Goal: Information Seeking & Learning: Learn about a topic

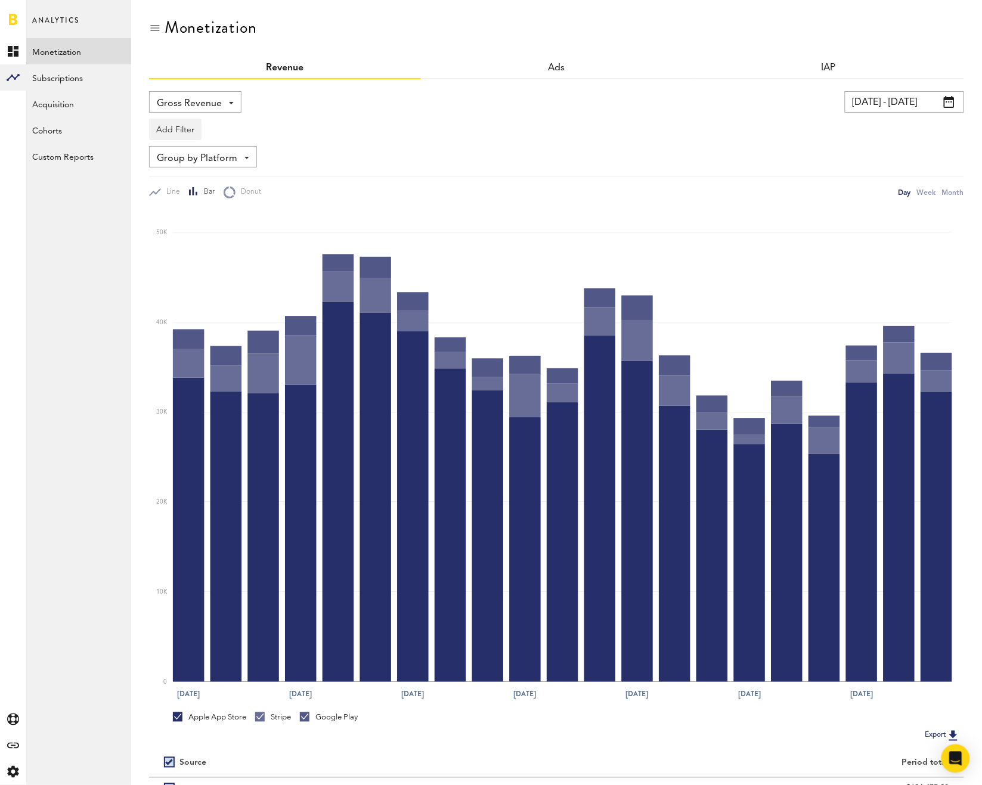
click at [81, 82] on link "Subscriptions" at bounding box center [78, 77] width 105 height 26
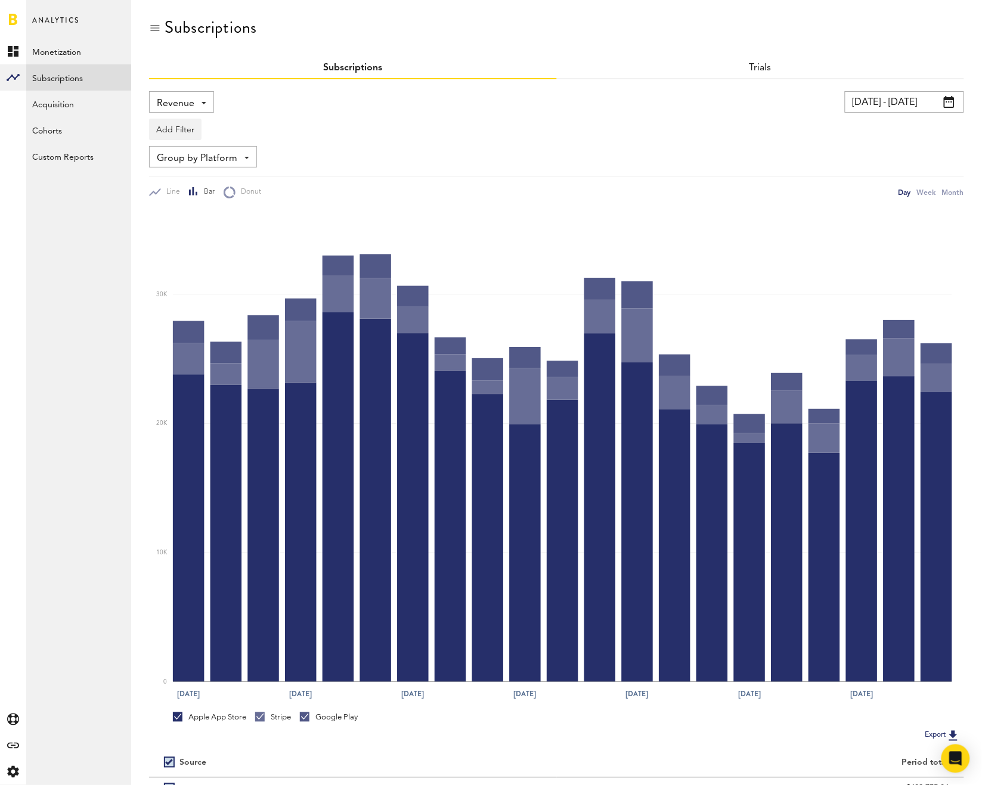
click at [164, 107] on span "Revenue" at bounding box center [176, 104] width 38 height 20
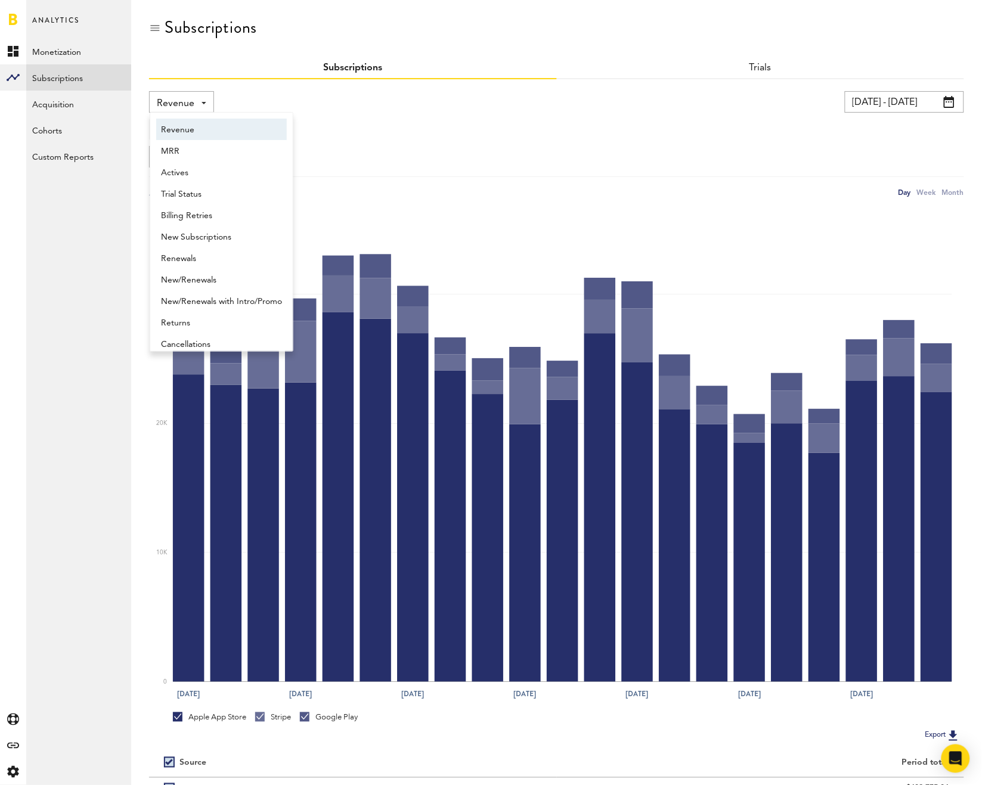
scroll to position [6, 0]
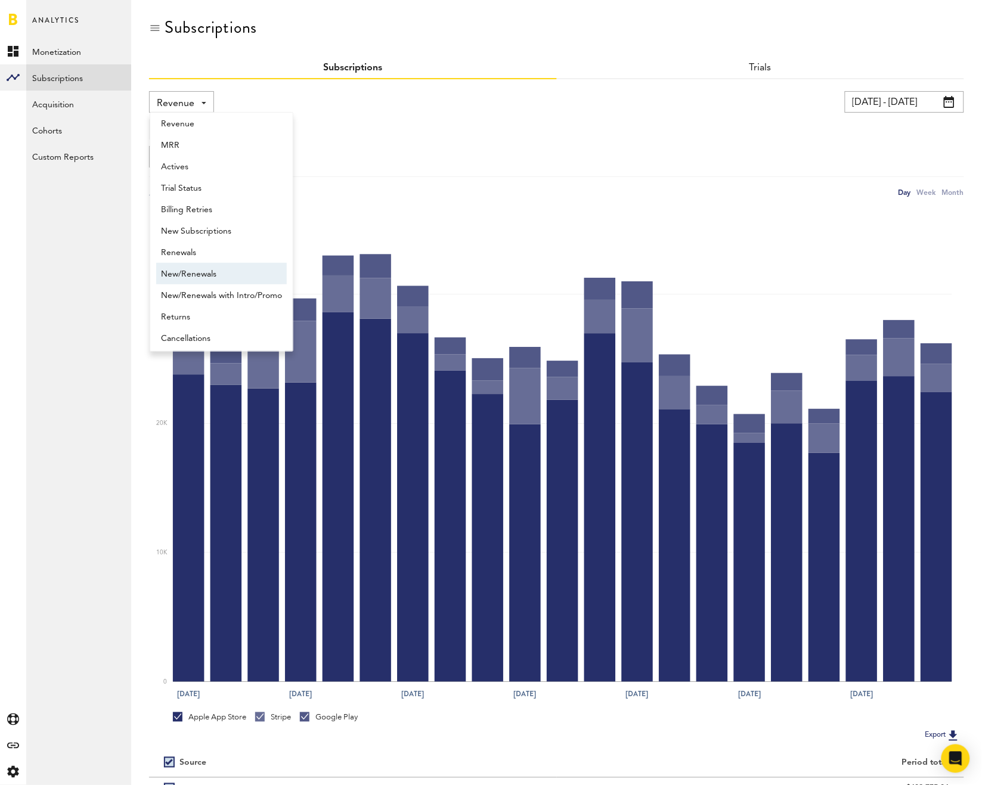
click at [205, 270] on span "New/Renewals" at bounding box center [221, 274] width 121 height 20
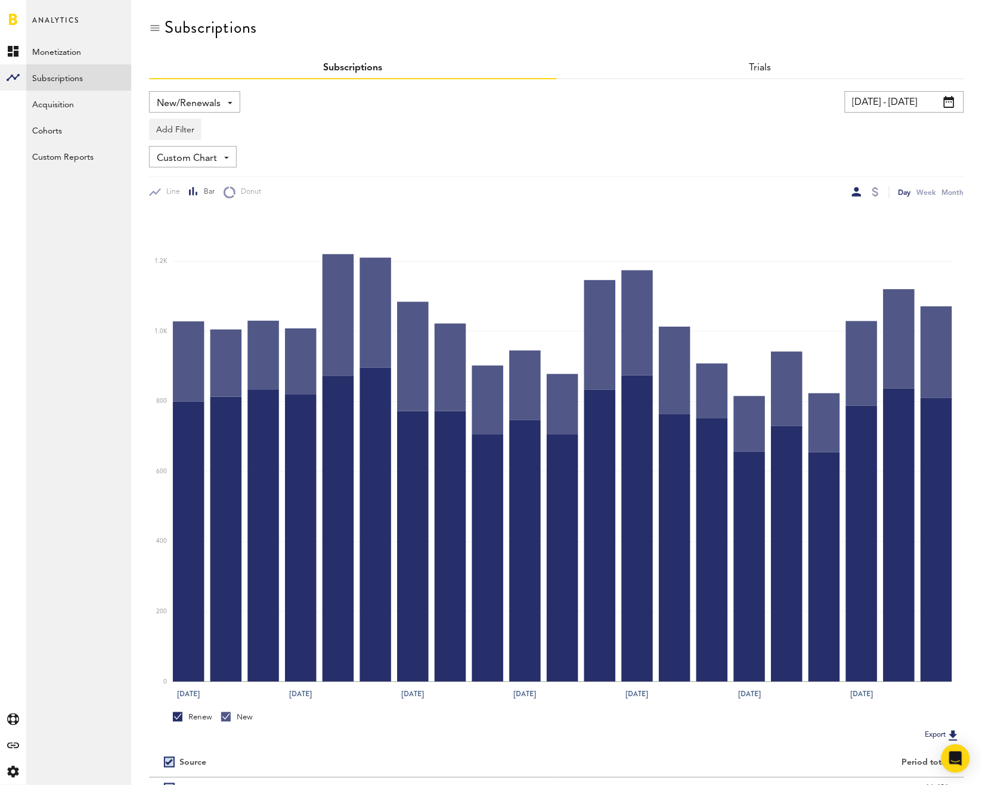
click at [878, 91] on input "[DATE] - [DATE]" at bounding box center [904, 101] width 119 height 21
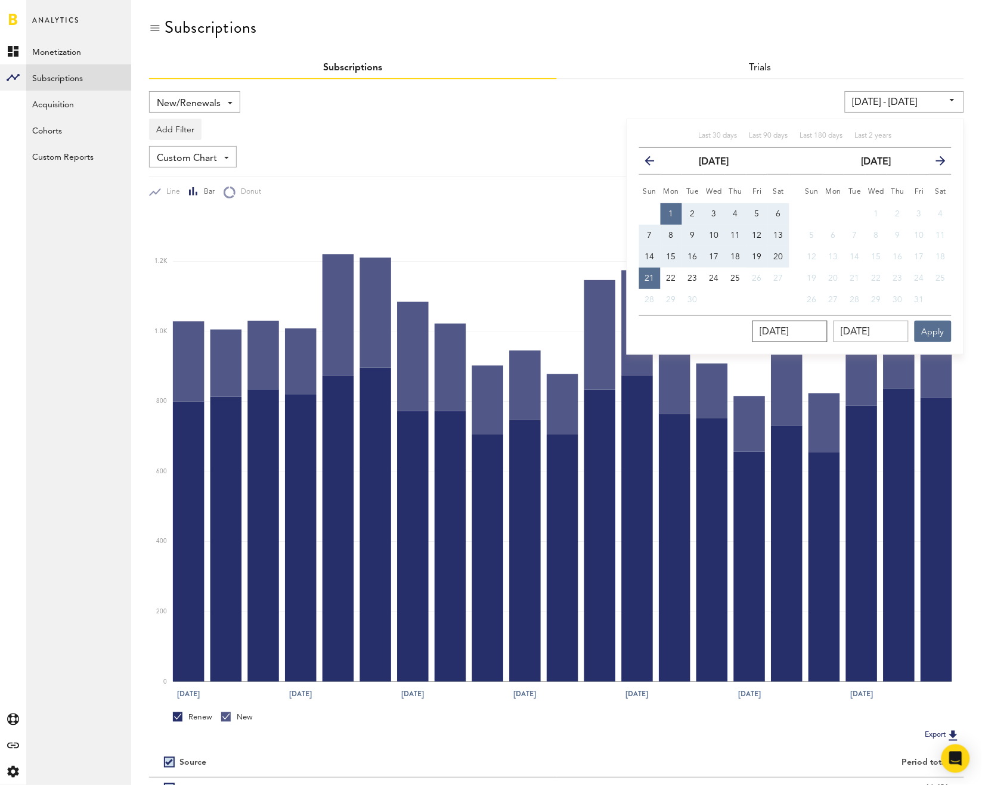
click at [794, 325] on input "[DATE]" at bounding box center [789, 331] width 75 height 21
type input "[DATE]"
type input "[DATE] - [DATE]"
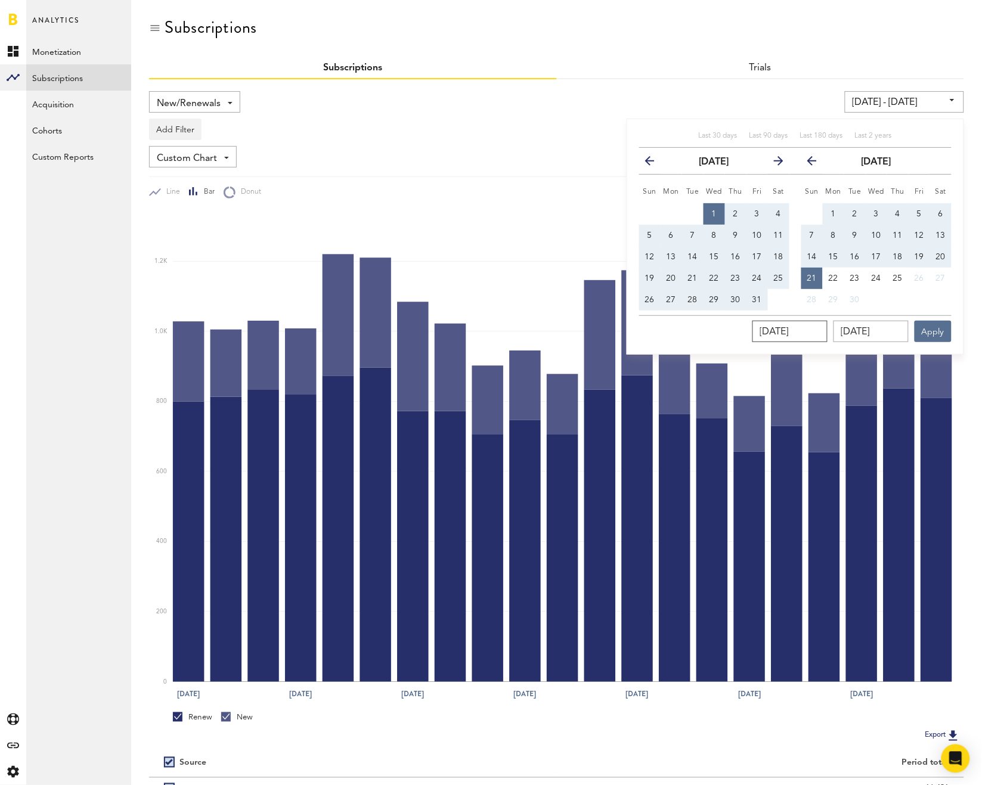
click at [787, 322] on input "[DATE]" at bounding box center [789, 331] width 75 height 21
type input "[DATE]"
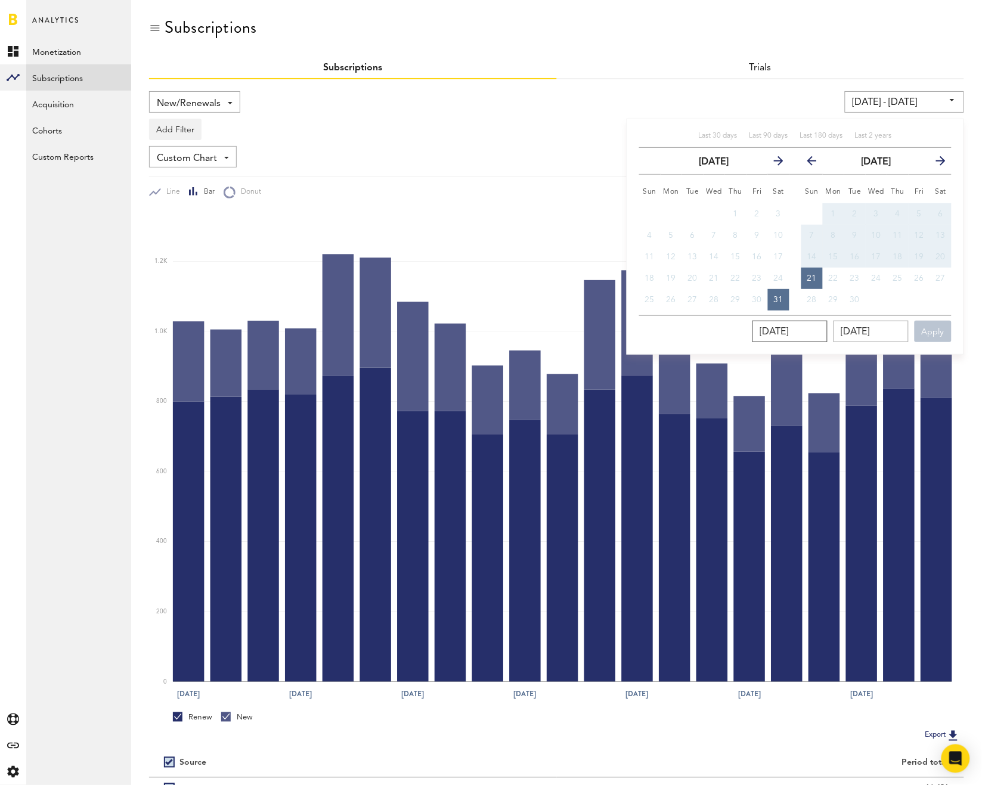
type input "[DATE] - [DATE]"
drag, startPoint x: 775, startPoint y: 321, endPoint x: 756, endPoint y: 319, distance: 19.7
click at [756, 319] on div "[DATE] [DATE] Apply You can view up to 2 years of data." at bounding box center [795, 328] width 312 height 27
click at [839, 325] on div "[DATE] [DATE] Apply You can view up to 2 years of data." at bounding box center [795, 328] width 312 height 27
click at [827, 323] on input "[DATE]" at bounding box center [789, 331] width 75 height 21
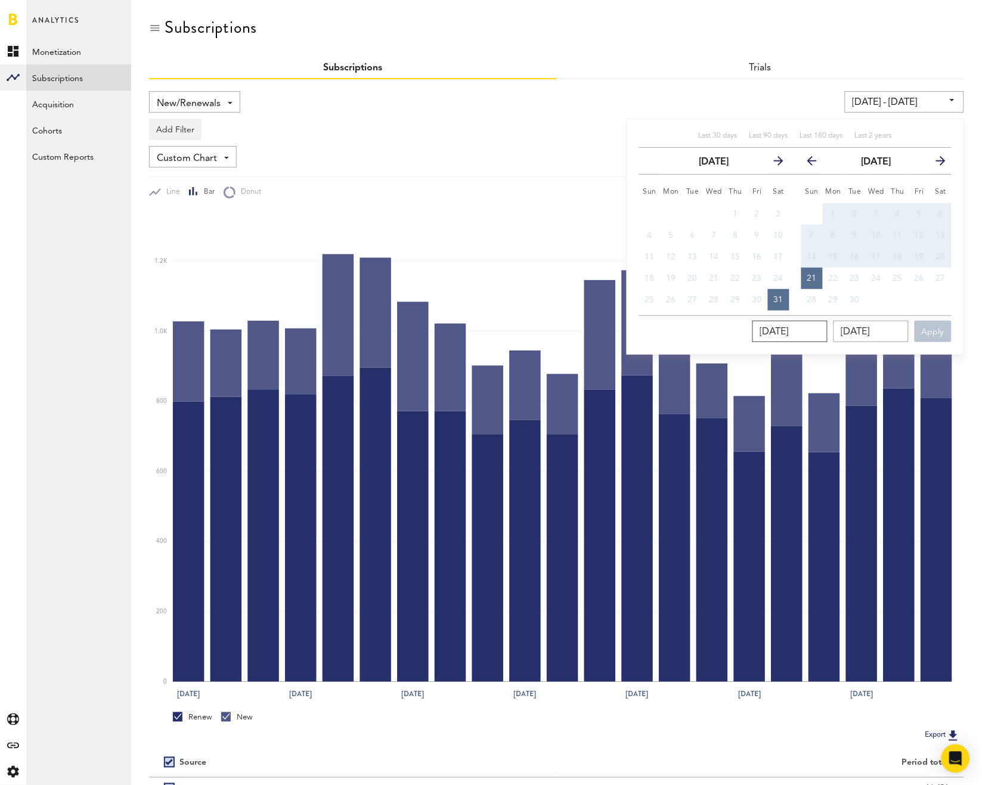
click at [827, 329] on input "[DATE]" at bounding box center [789, 331] width 75 height 21
type input "[DATE]"
type input "[DATE] - [DATE]"
click at [785, 328] on input "[DATE]" at bounding box center [789, 331] width 75 height 21
type input "[DATE]"
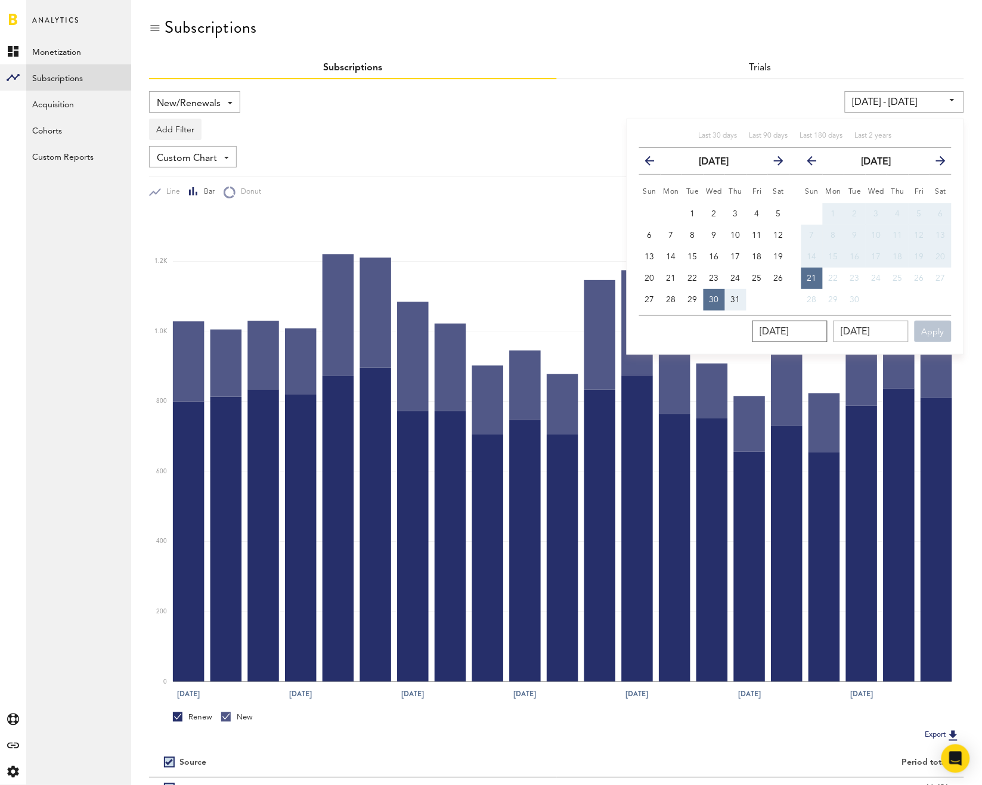
type input "[DATE] - [DATE]"
type input "[DATE]"
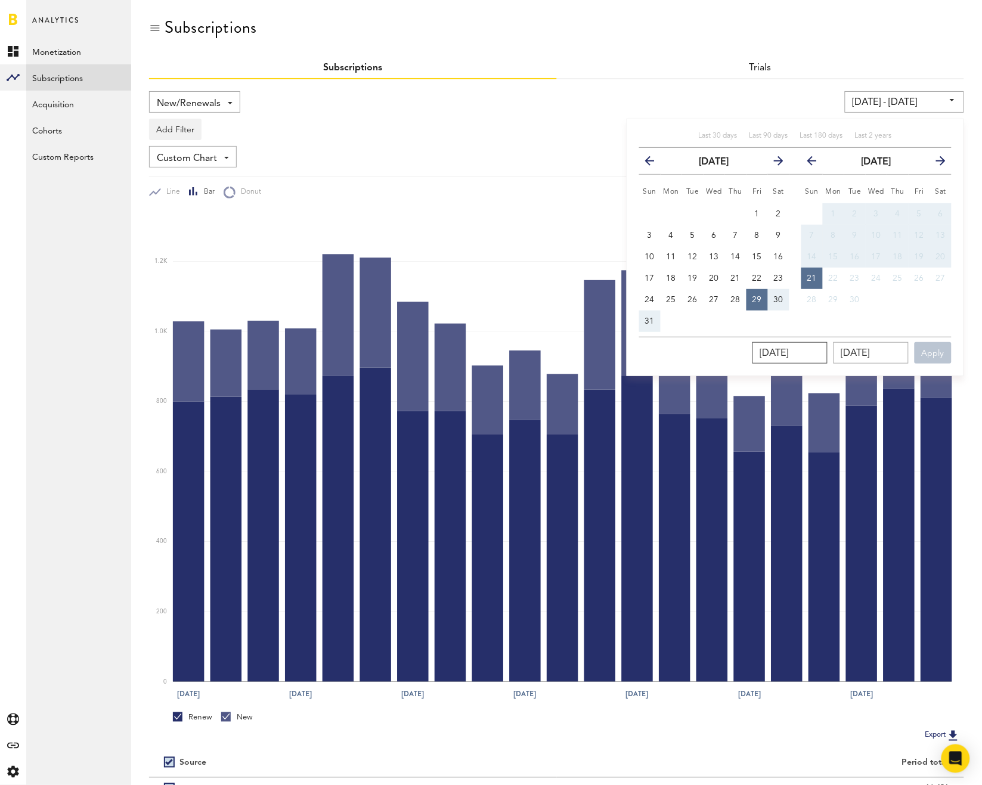
type input "[DATE] - [DATE]"
type input "[DATE]"
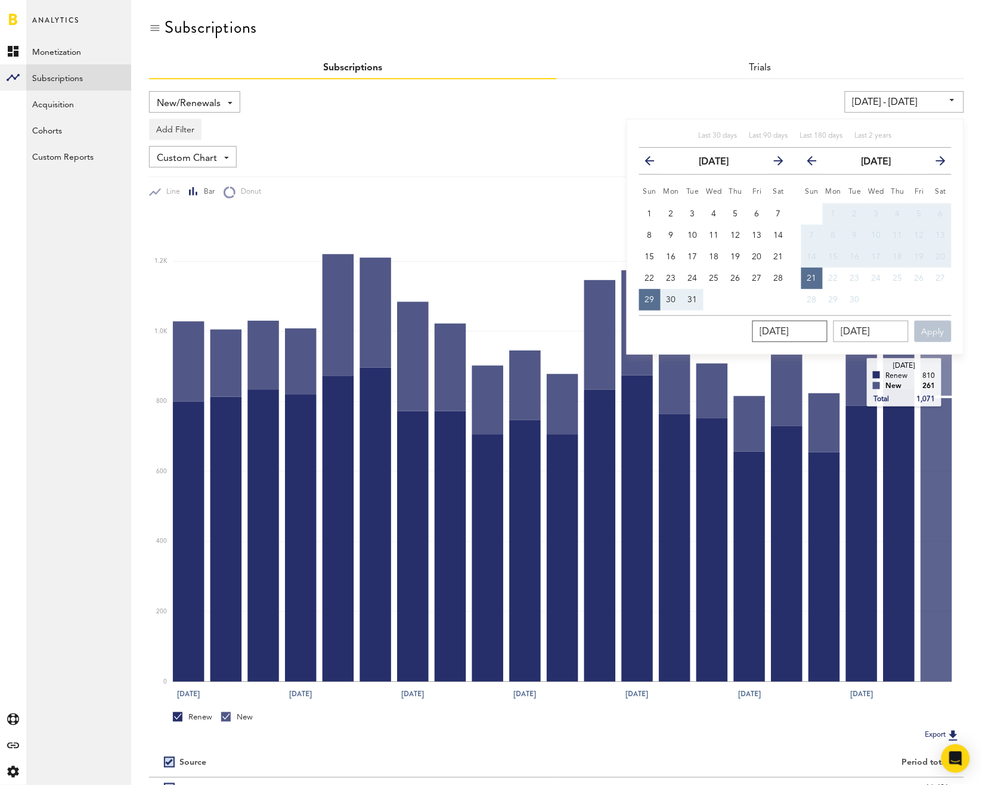
type input "[DATE] - [DATE]"
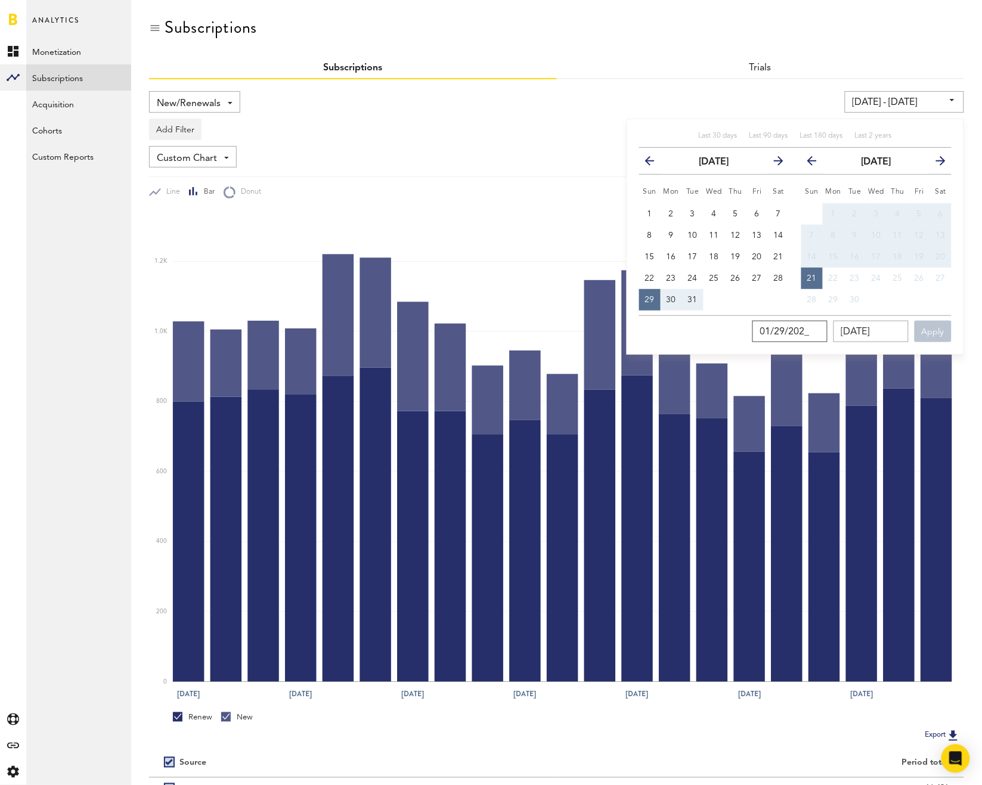
type input "[DATE]"
type input "[DATE] - [DATE]"
type input "[DATE]"
click at [640, 163] on th "previous" at bounding box center [649, 161] width 21 height 27
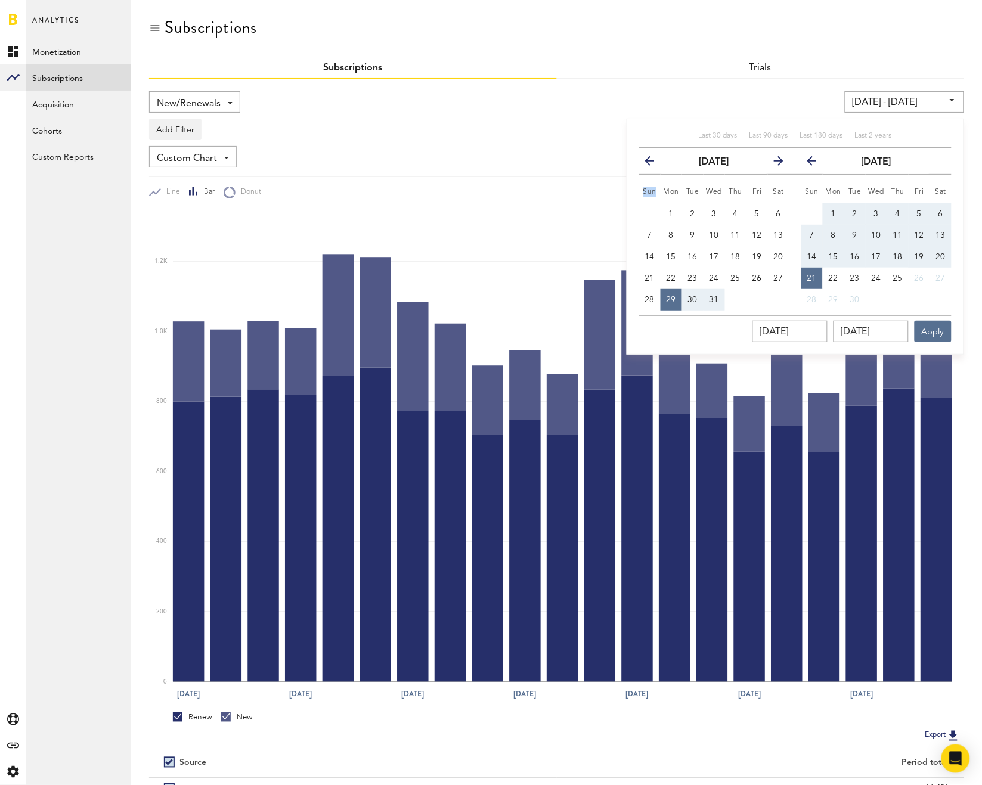
click at [654, 163] on icon "button" at bounding box center [654, 163] width 0 height 0
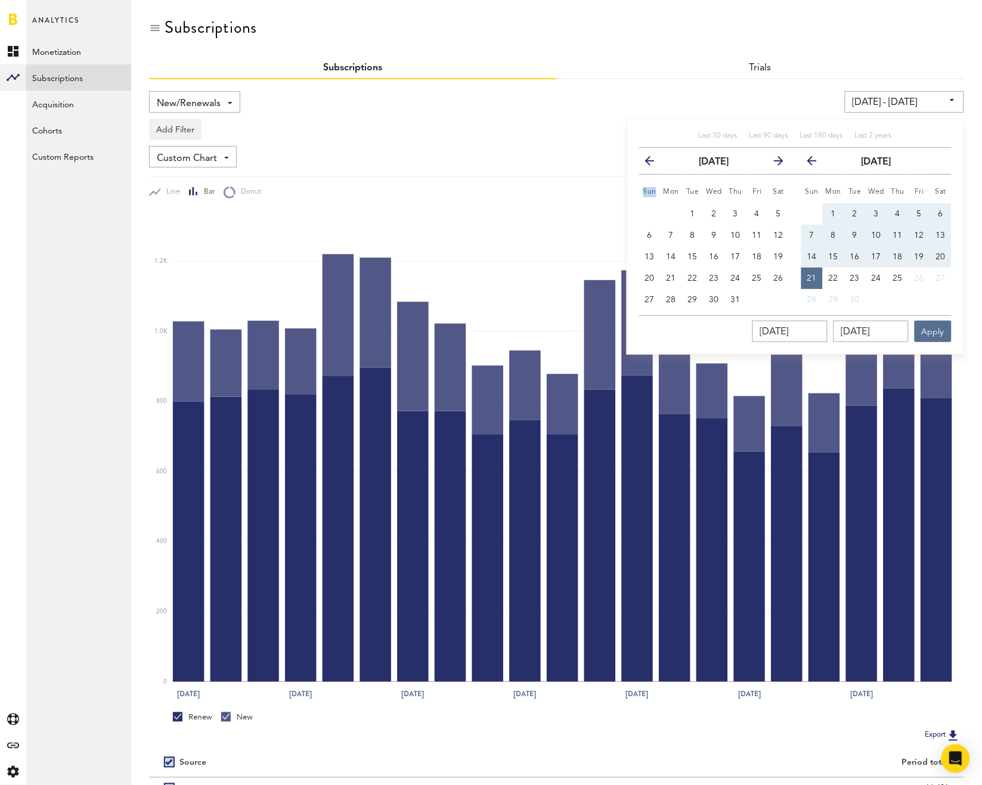
click at [654, 163] on icon "button" at bounding box center [654, 163] width 0 height 0
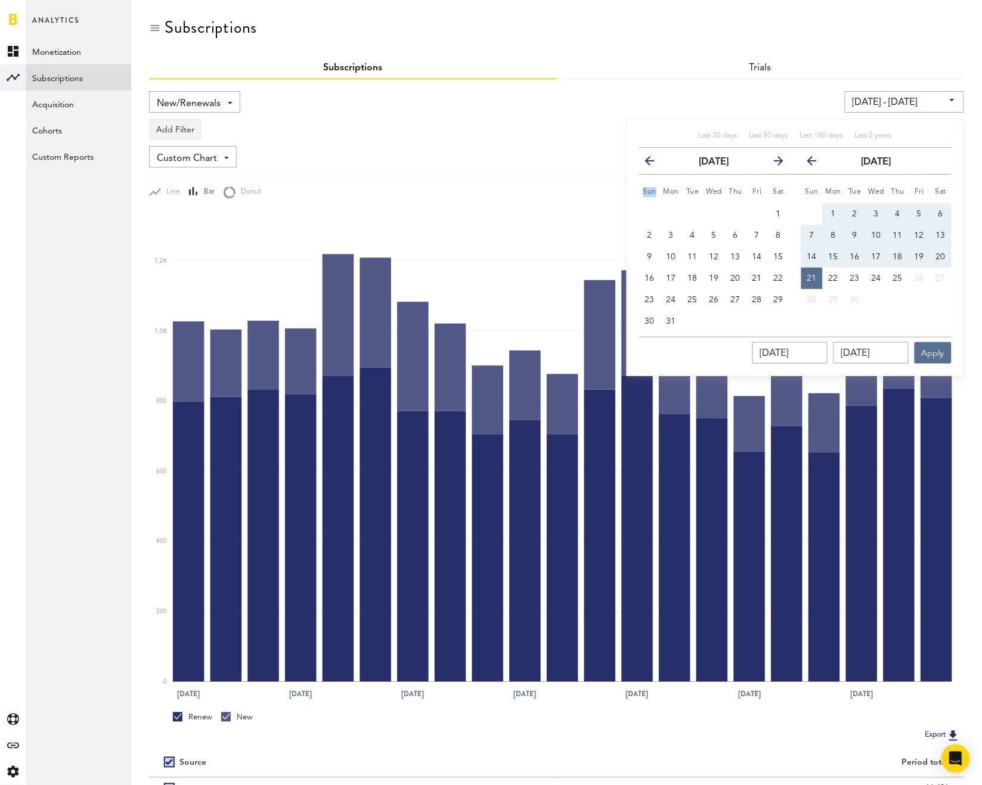
click at [654, 163] on icon "button" at bounding box center [654, 163] width 0 height 0
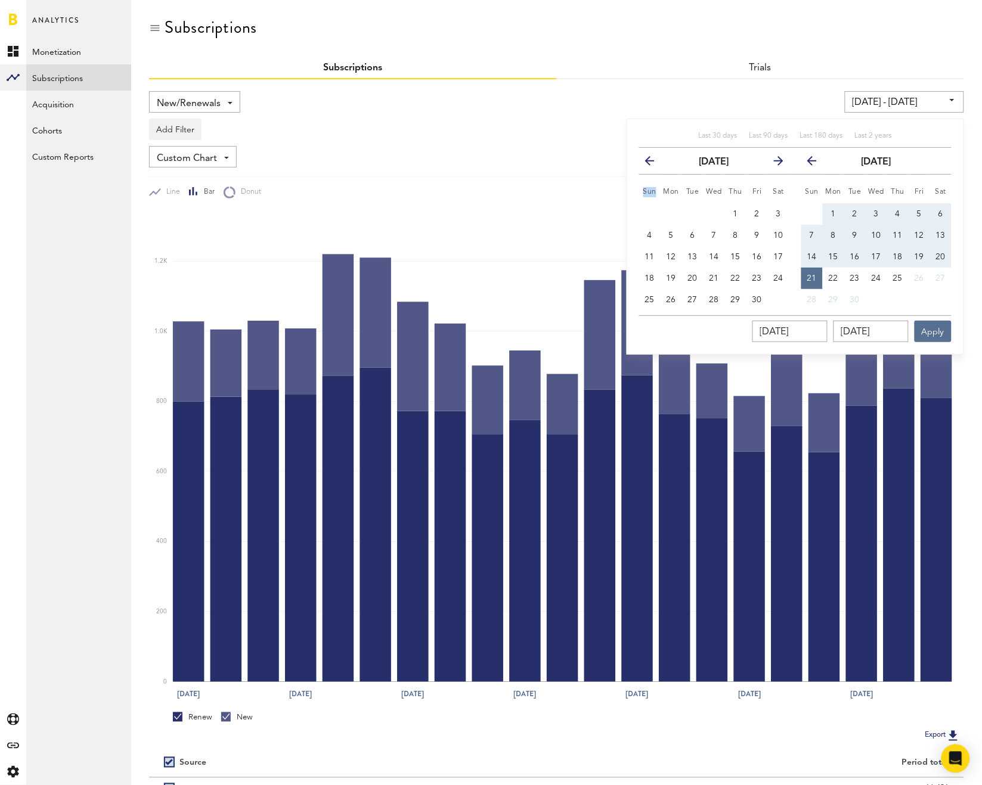
click at [774, 163] on icon "button" at bounding box center [774, 163] width 0 height 0
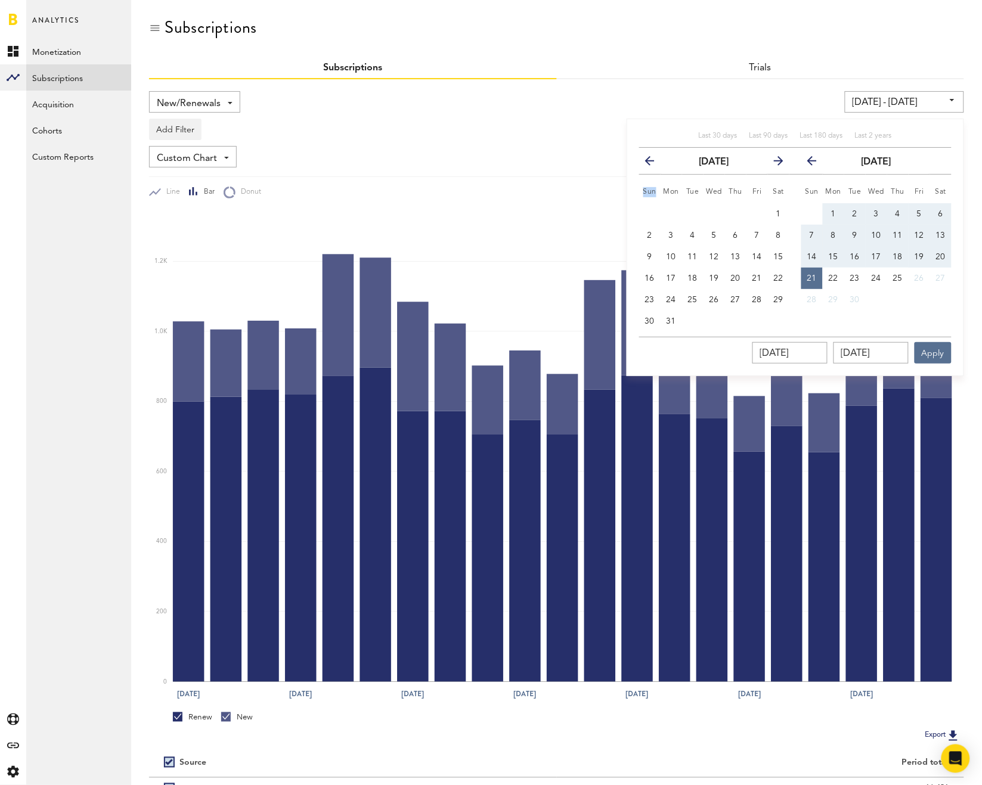
click at [774, 163] on icon "button" at bounding box center [774, 163] width 0 height 0
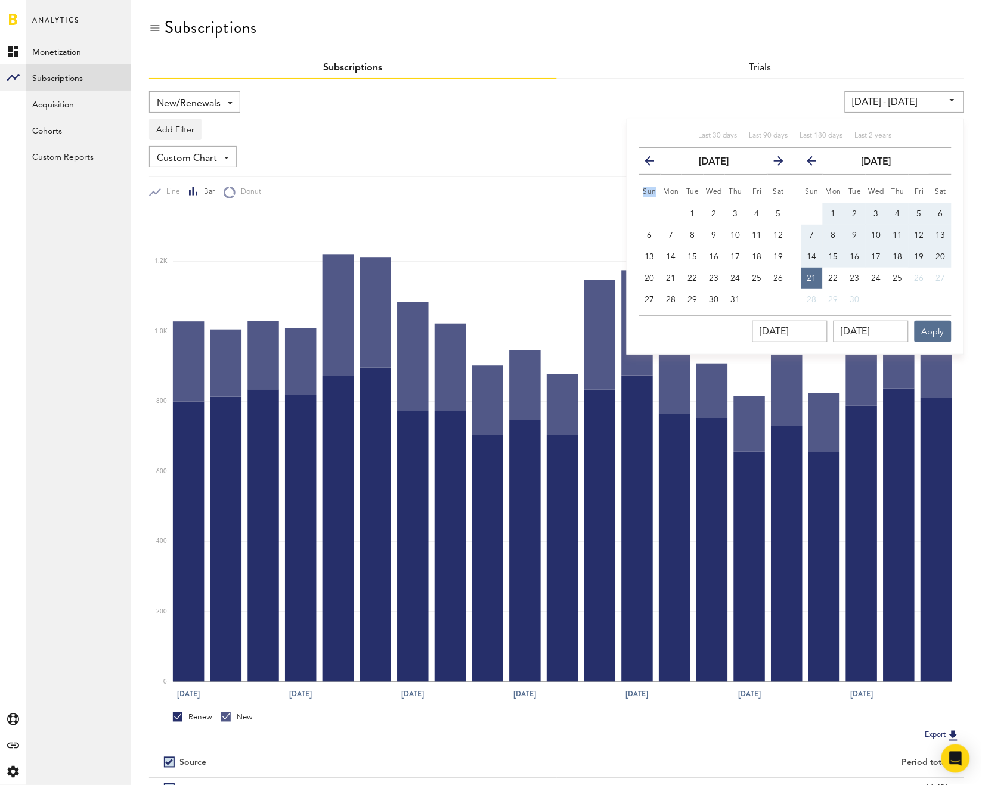
click at [774, 163] on icon "button" at bounding box center [774, 163] width 0 height 0
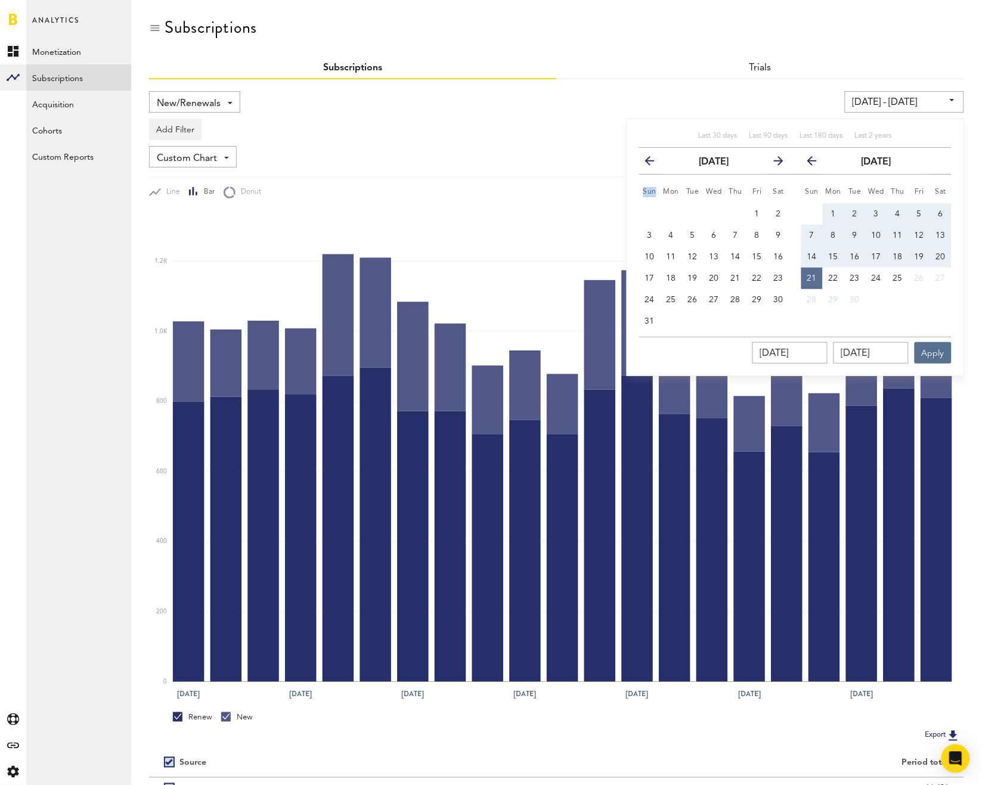
click at [774, 163] on icon "button" at bounding box center [774, 163] width 0 height 0
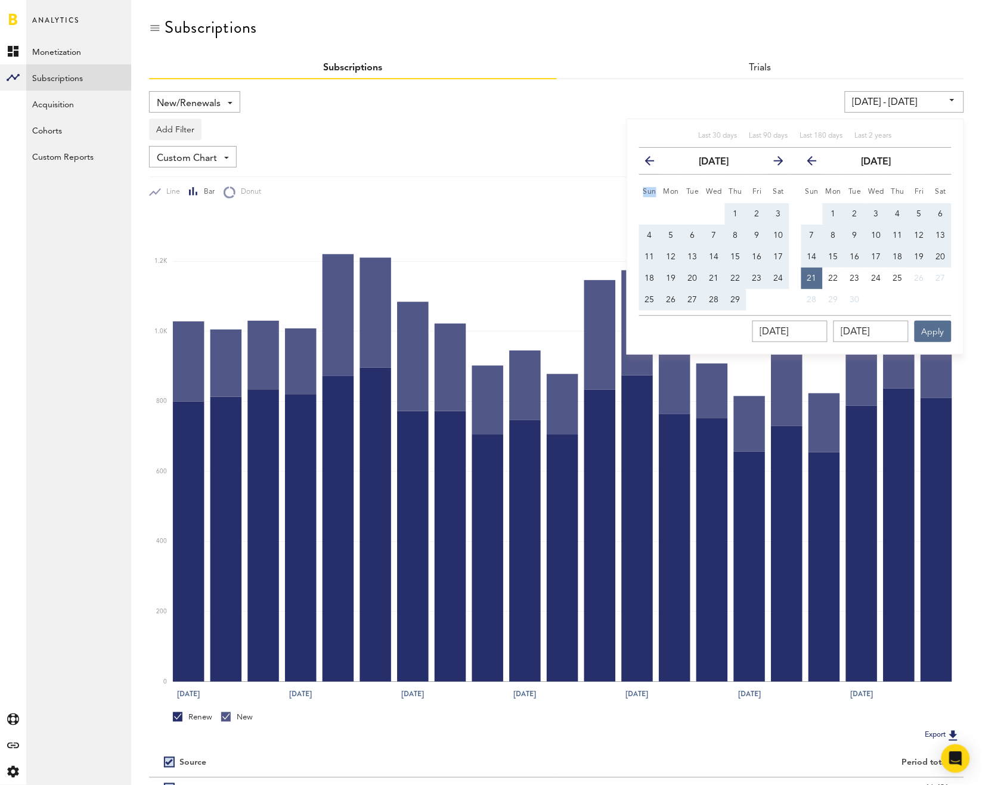
click at [774, 163] on icon "button" at bounding box center [774, 163] width 0 height 0
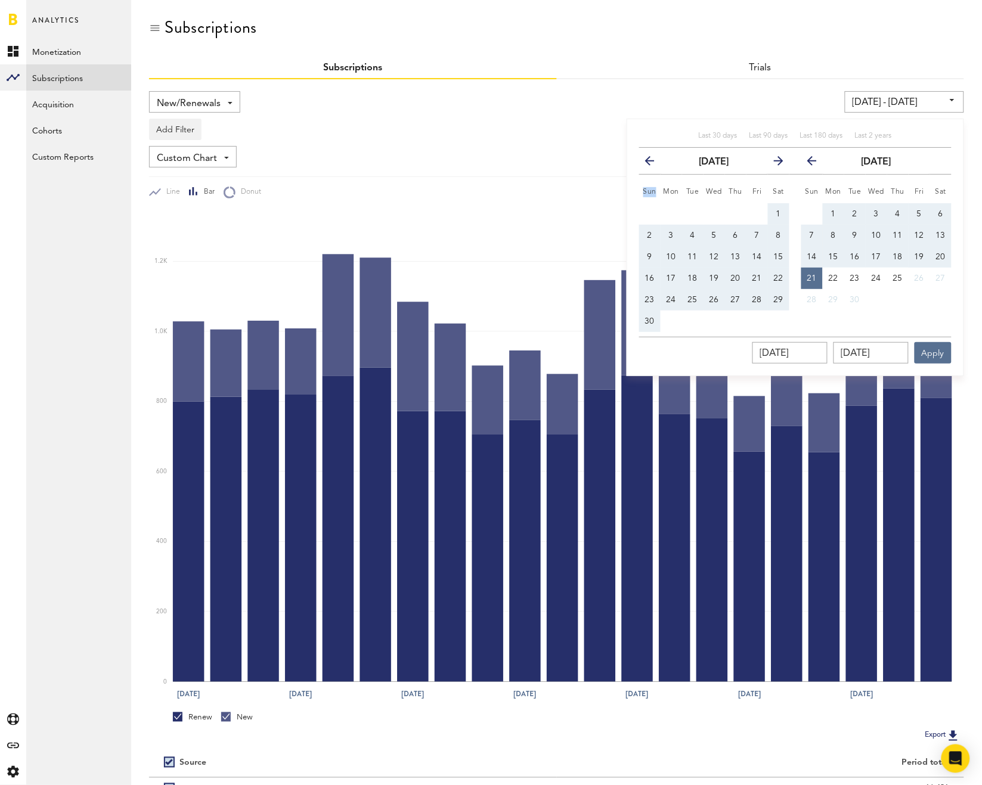
click at [774, 163] on icon "button" at bounding box center [774, 163] width 0 height 0
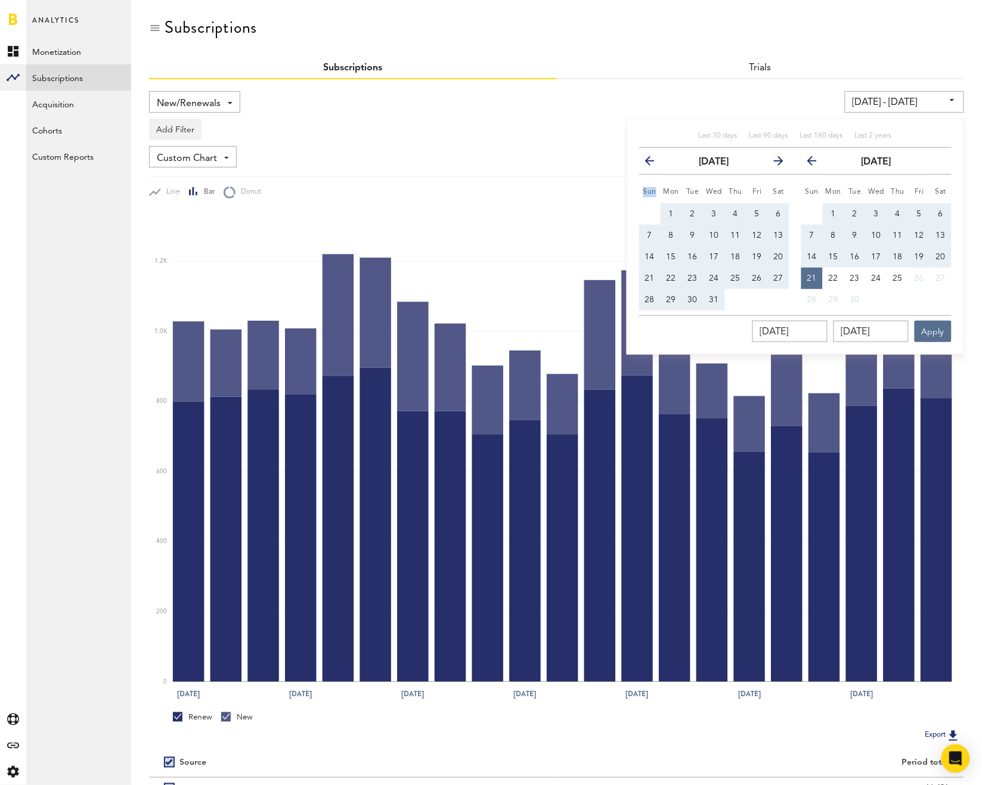
click at [774, 163] on icon "button" at bounding box center [774, 163] width 0 height 0
click at [649, 216] on span "1" at bounding box center [649, 214] width 5 height 8
type input "[DATE] - [DATE]"
type input "[DATE]"
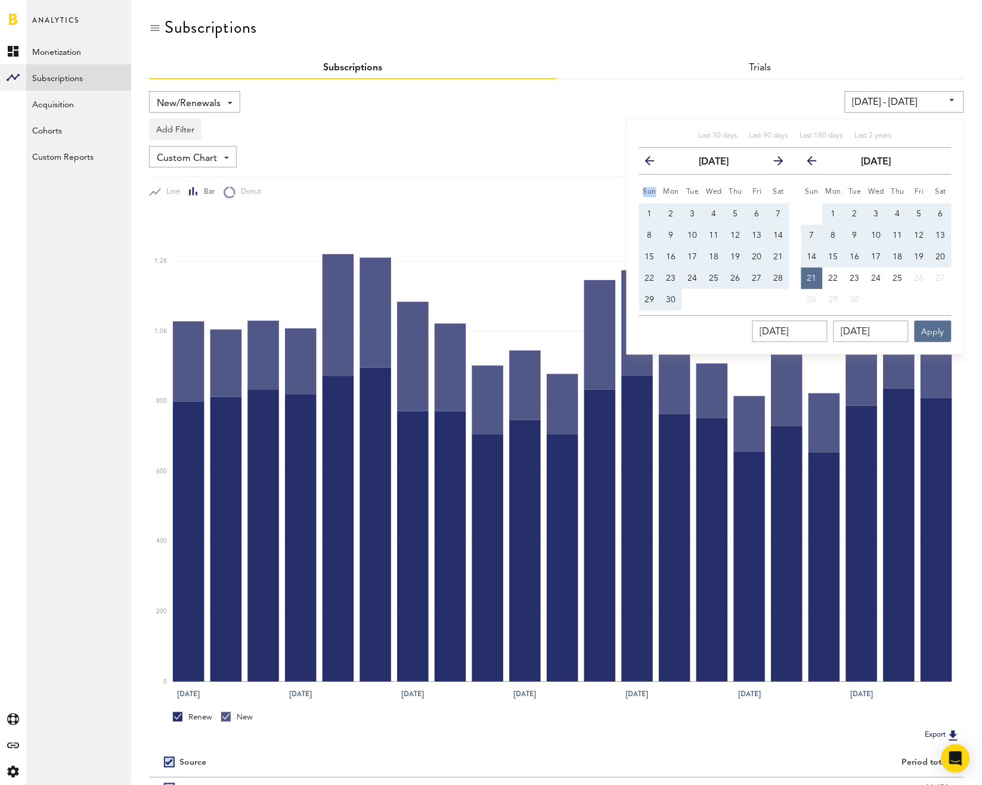
type input "[DATE]"
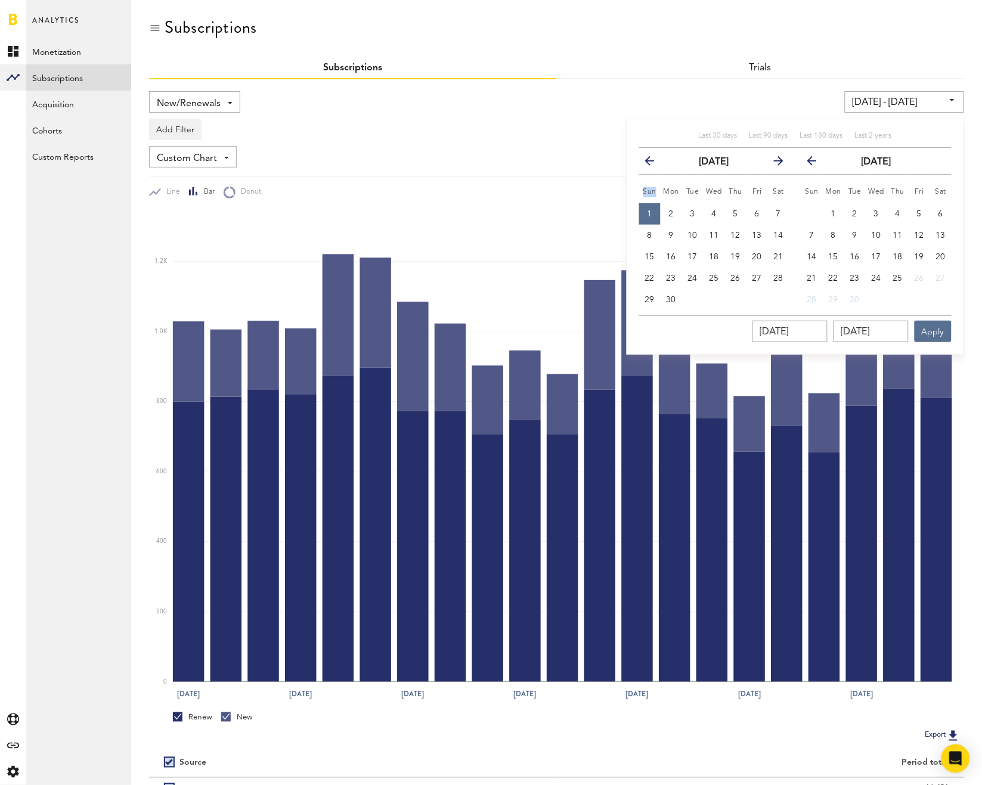
click at [817, 163] on icon "button" at bounding box center [817, 163] width 0 height 0
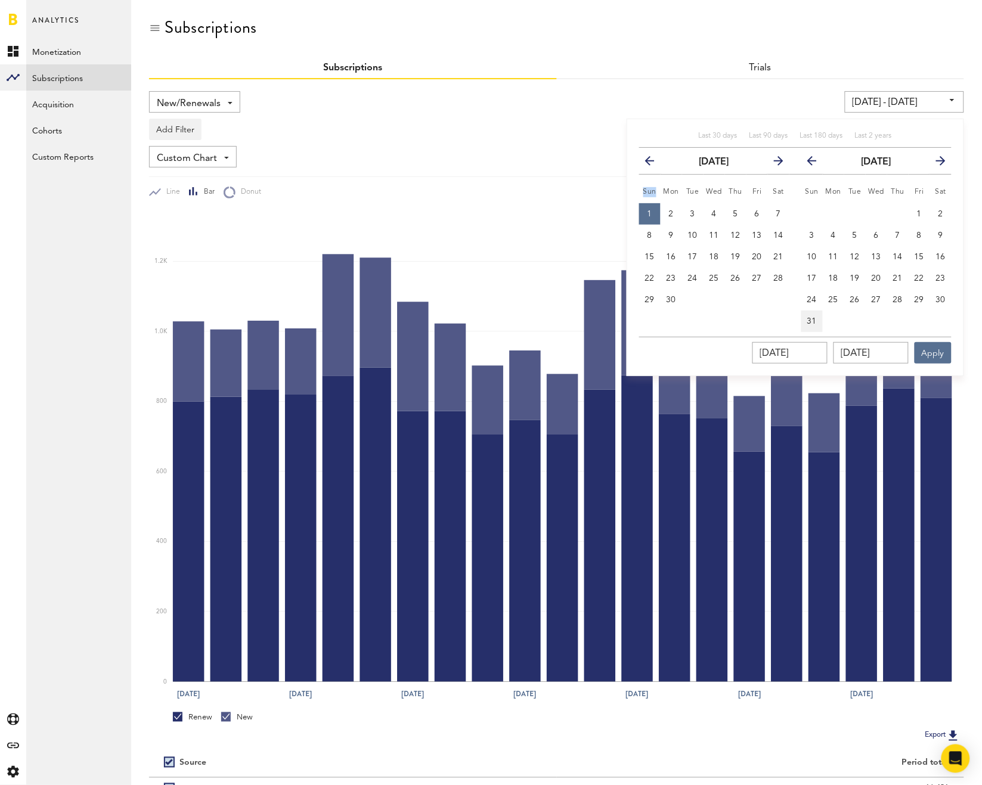
click at [807, 318] on span "31" at bounding box center [812, 321] width 10 height 8
type input "[DATE] - [DATE]"
type input "[DATE]"
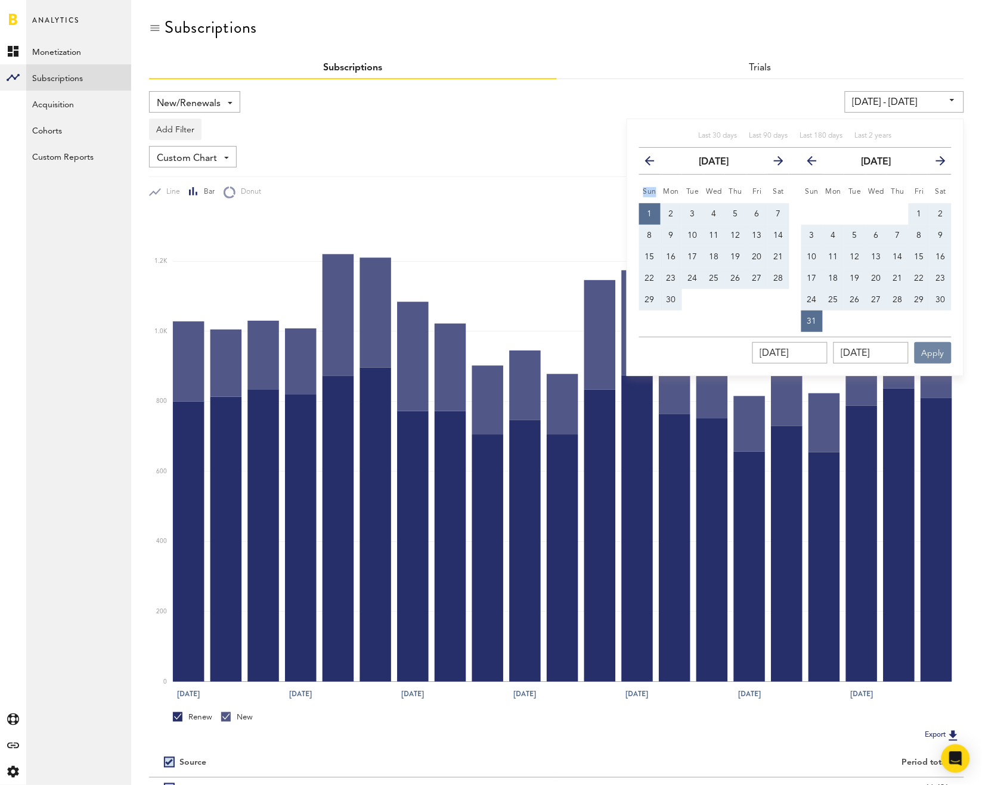
click at [929, 348] on button "Apply" at bounding box center [932, 352] width 37 height 21
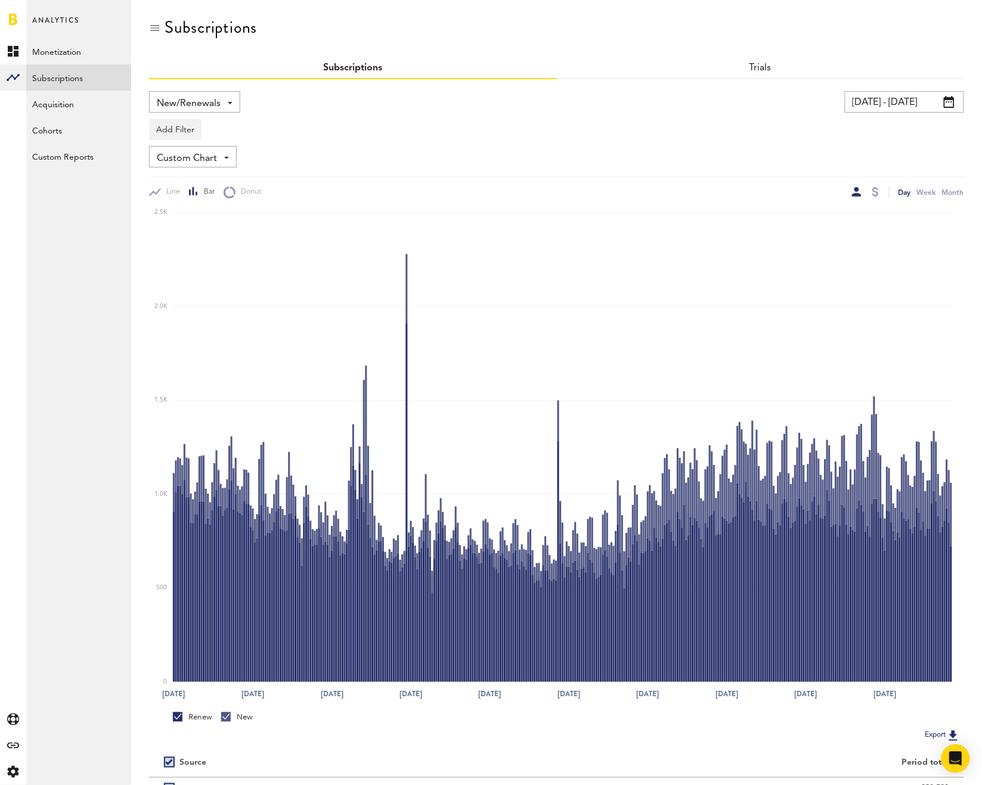
click at [184, 151] on span "Custom Chart" at bounding box center [187, 158] width 60 height 20
click at [429, 131] on div "Add Filter Platforms Apps Subscriptions Subscription durations Countries" at bounding box center [556, 126] width 815 height 27
click at [165, 125] on button "Add Filter" at bounding box center [175, 129] width 52 height 21
click at [205, 218] on li "Subscription durations" at bounding box center [204, 224] width 97 height 21
click at [209, 128] on div "Subscription durations" at bounding box center [220, 131] width 106 height 20
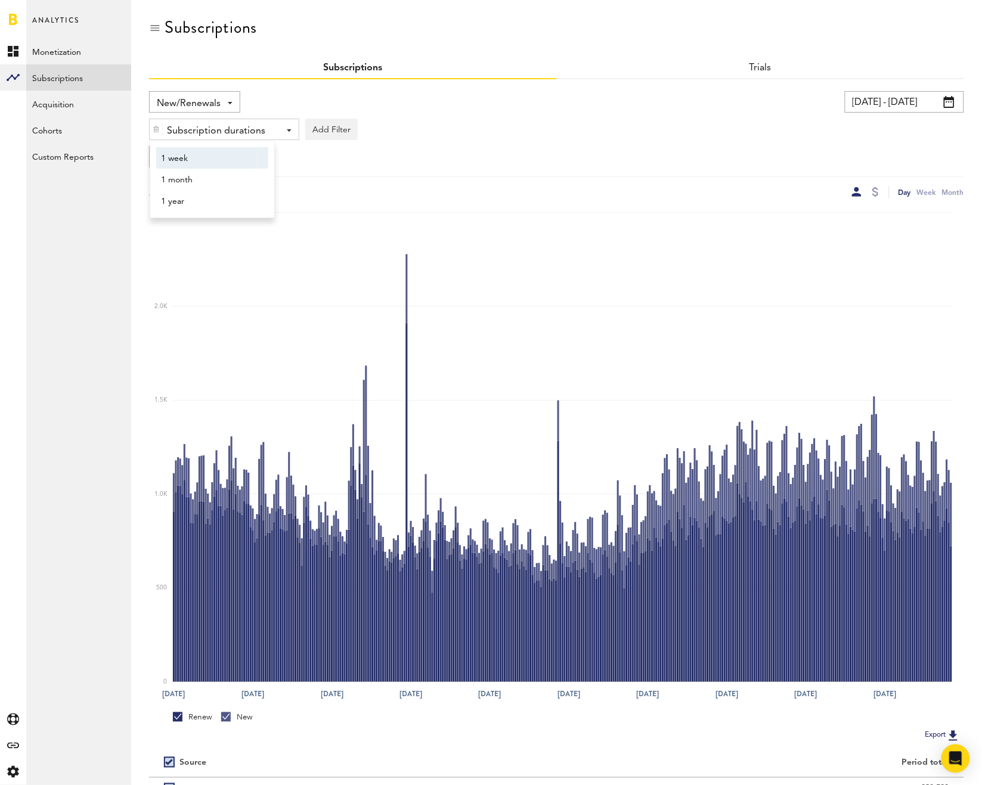
click at [209, 159] on span "1 week" at bounding box center [206, 158] width 91 height 20
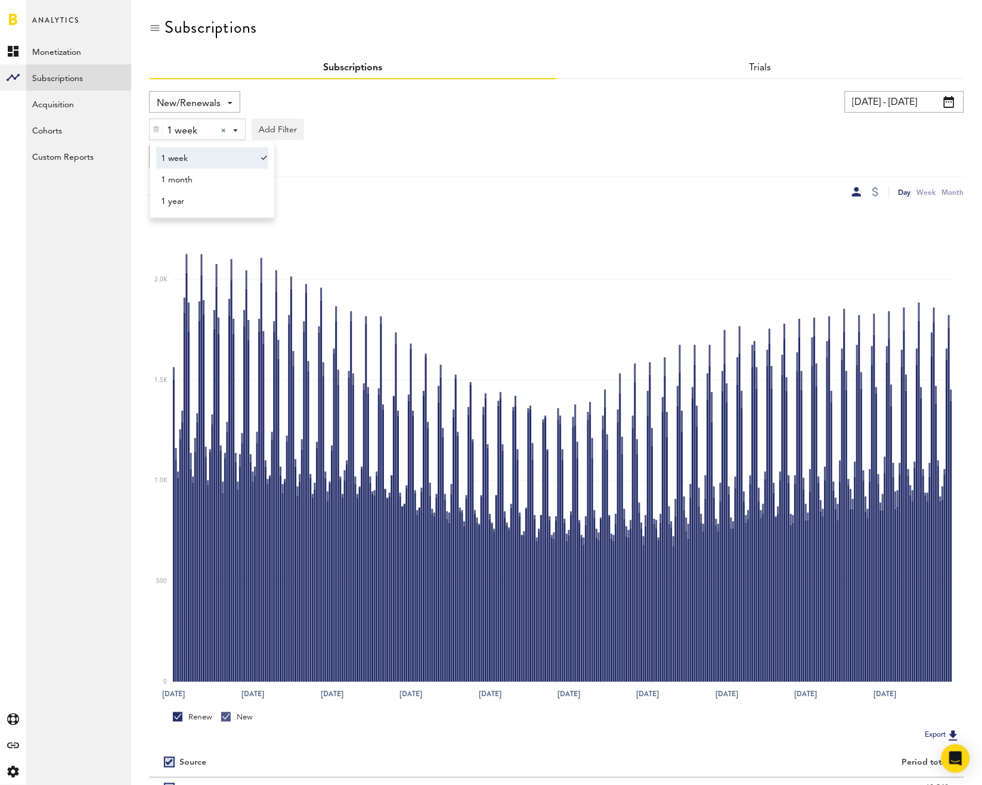
click at [446, 137] on div "1 week 1 week 1 week 1 month 1 year Add Filter Platforms Apps Subscriptions Sub…" at bounding box center [556, 126] width 815 height 27
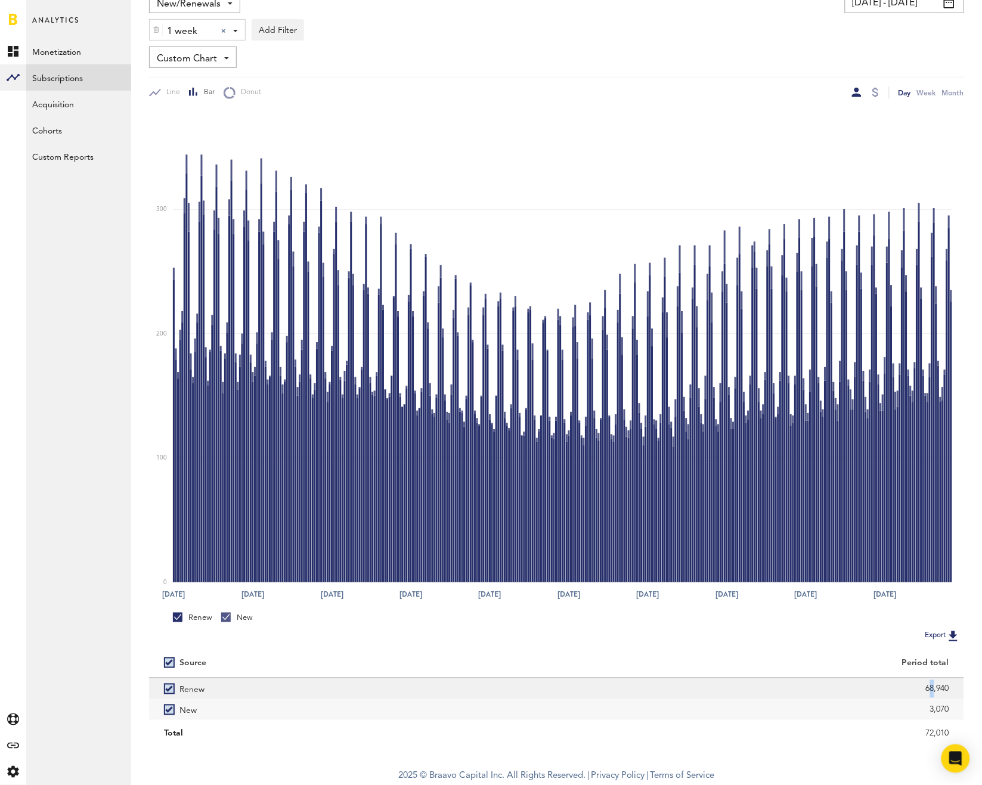
drag, startPoint x: 917, startPoint y: 687, endPoint x: 930, endPoint y: 693, distance: 14.9
click at [930, 693] on div "68,940" at bounding box center [761, 689] width 378 height 18
click at [978, 666] on div "Subscriptions Subscriptions Trials New/Renewals Revenue MRR Actives Trial Statu…" at bounding box center [556, 330] width 851 height 861
drag, startPoint x: 911, startPoint y: 734, endPoint x: 978, endPoint y: 731, distance: 66.8
click at [978, 731] on div "Subscriptions Subscriptions Trials New/Renewals Revenue MRR Actives Trial Statu…" at bounding box center [556, 330] width 851 height 861
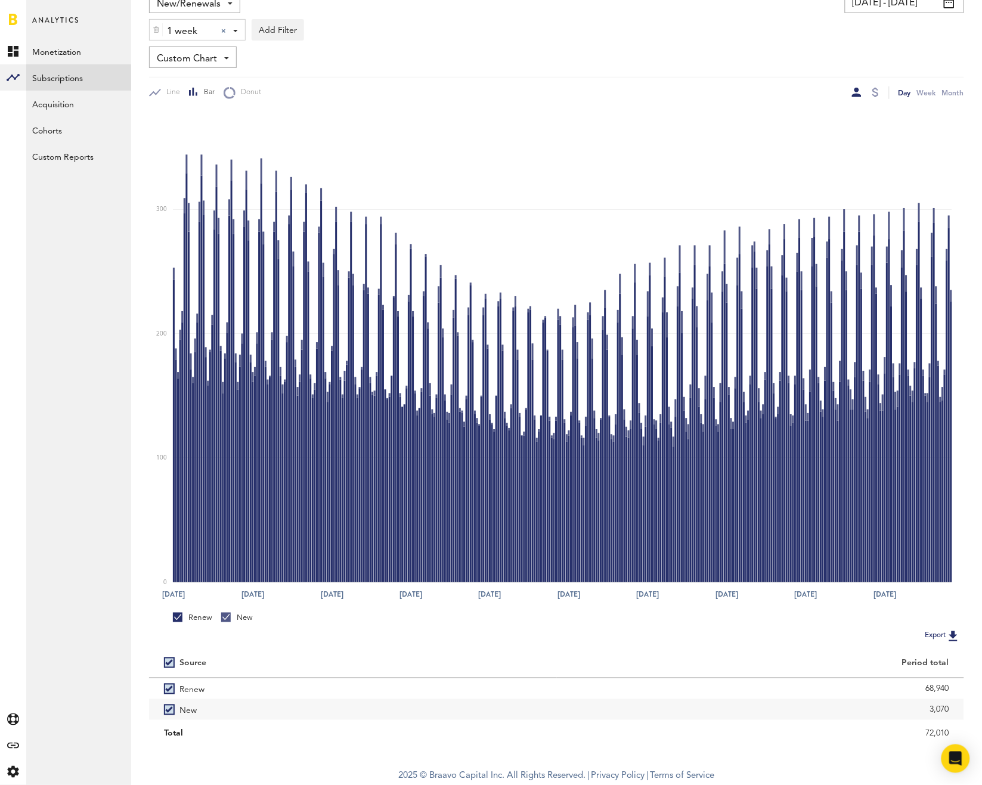
copy div "72,010"
click at [184, 29] on span "1 week" at bounding box center [189, 31] width 45 height 20
click at [169, 70] on span "1 month" at bounding box center [206, 80] width 91 height 20
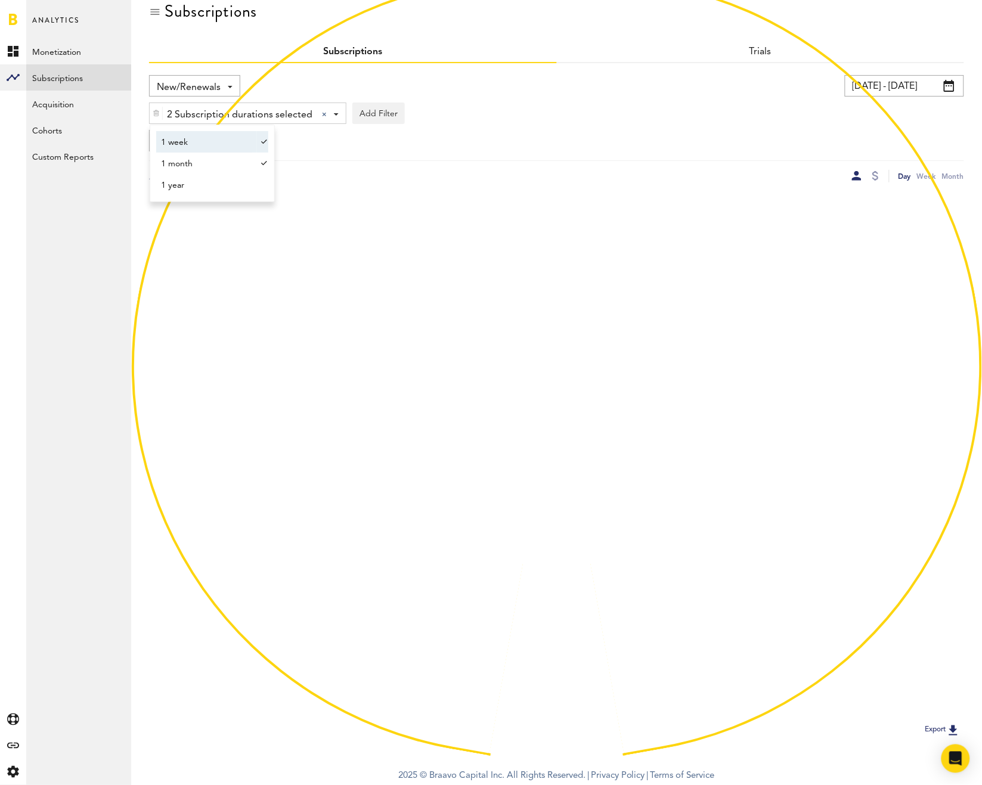
click at [187, 134] on span "1 week" at bounding box center [206, 142] width 91 height 20
click at [414, 125] on div "New/Renewals Revenue MRR Actives Trial Status Billing Retries New Subscriptions…" at bounding box center [556, 128] width 815 height 107
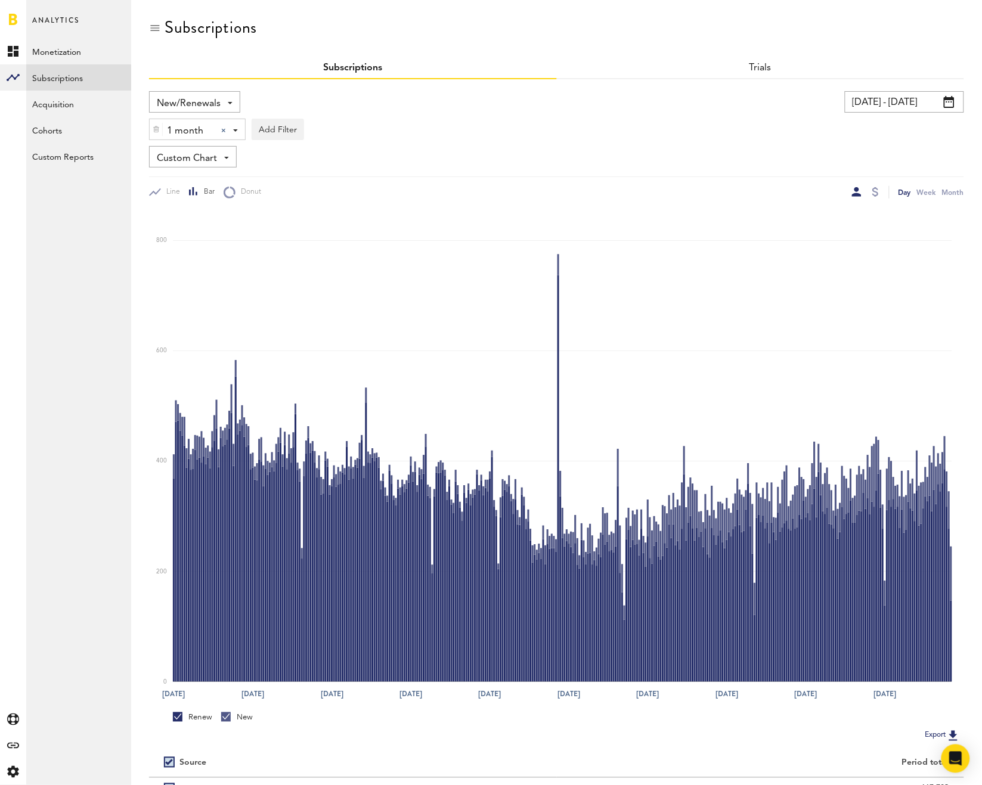
click at [160, 125] on img at bounding box center [156, 129] width 7 height 8
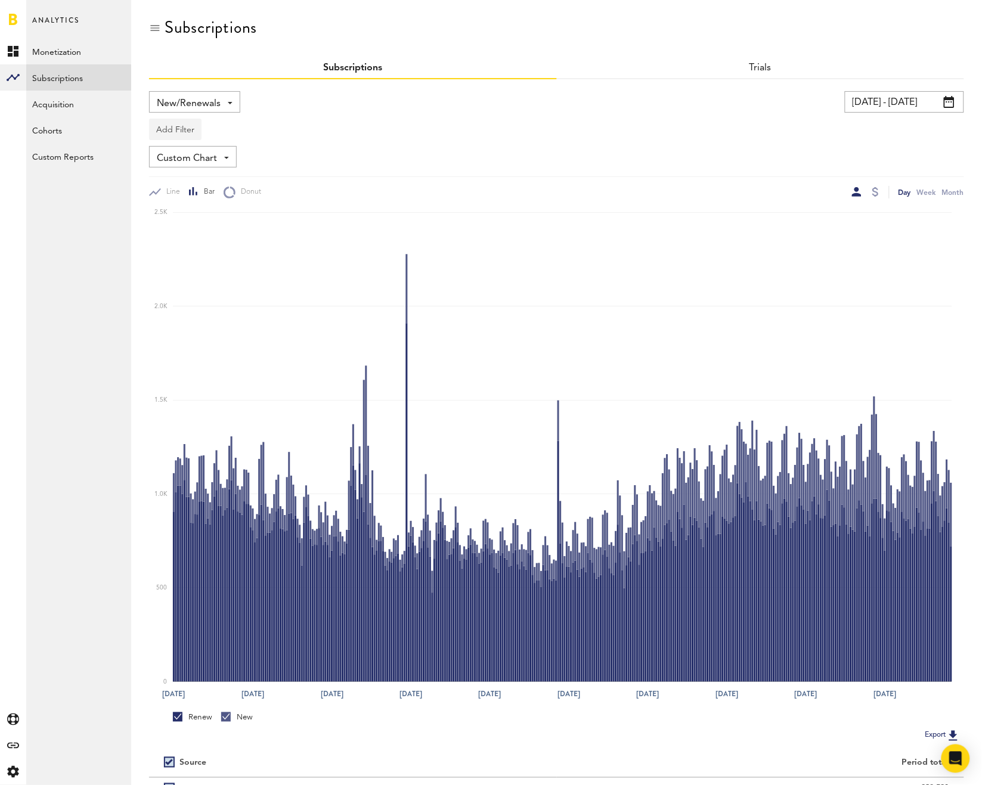
click at [172, 136] on button "Add Filter" at bounding box center [175, 129] width 52 height 21
click at [179, 222] on li "Subscription durations" at bounding box center [204, 224] width 97 height 21
click at [194, 127] on div "Subscription durations" at bounding box center [220, 131] width 106 height 20
click at [193, 197] on span "1 year" at bounding box center [206, 201] width 91 height 20
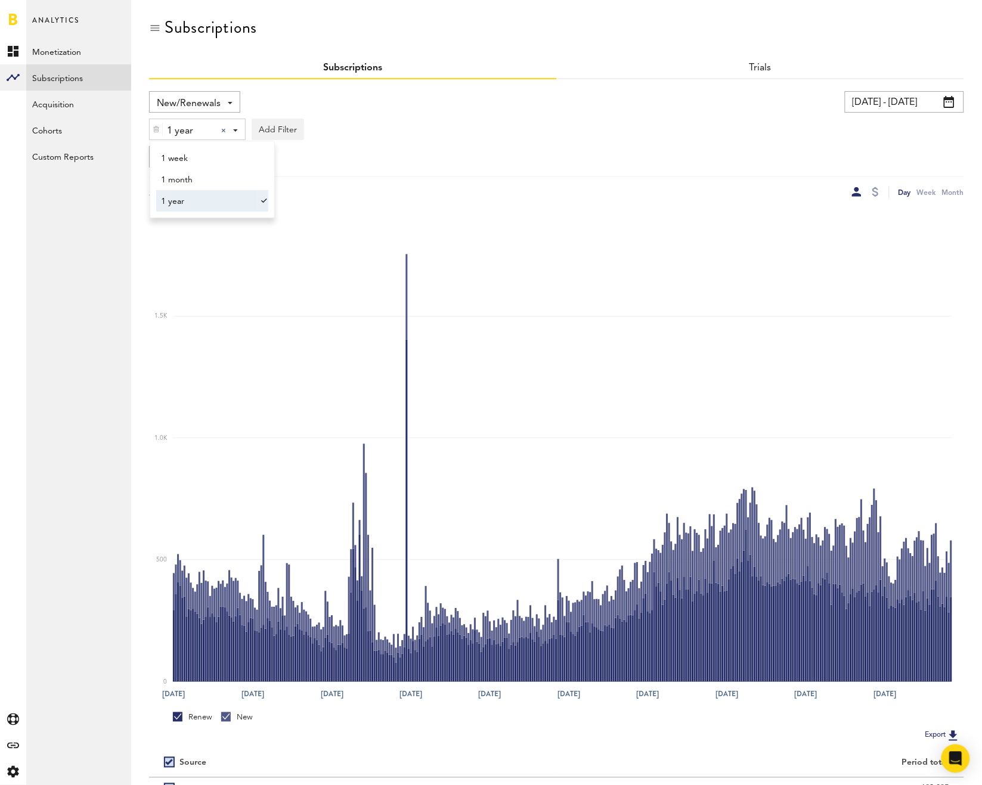
click at [564, 115] on div "1 year 1 year 1 week 1 month 1 year Add Filter Platforms Apps Subscriptions Sub…" at bounding box center [556, 126] width 815 height 27
click at [182, 97] on span "New/Renewals" at bounding box center [189, 104] width 64 height 20
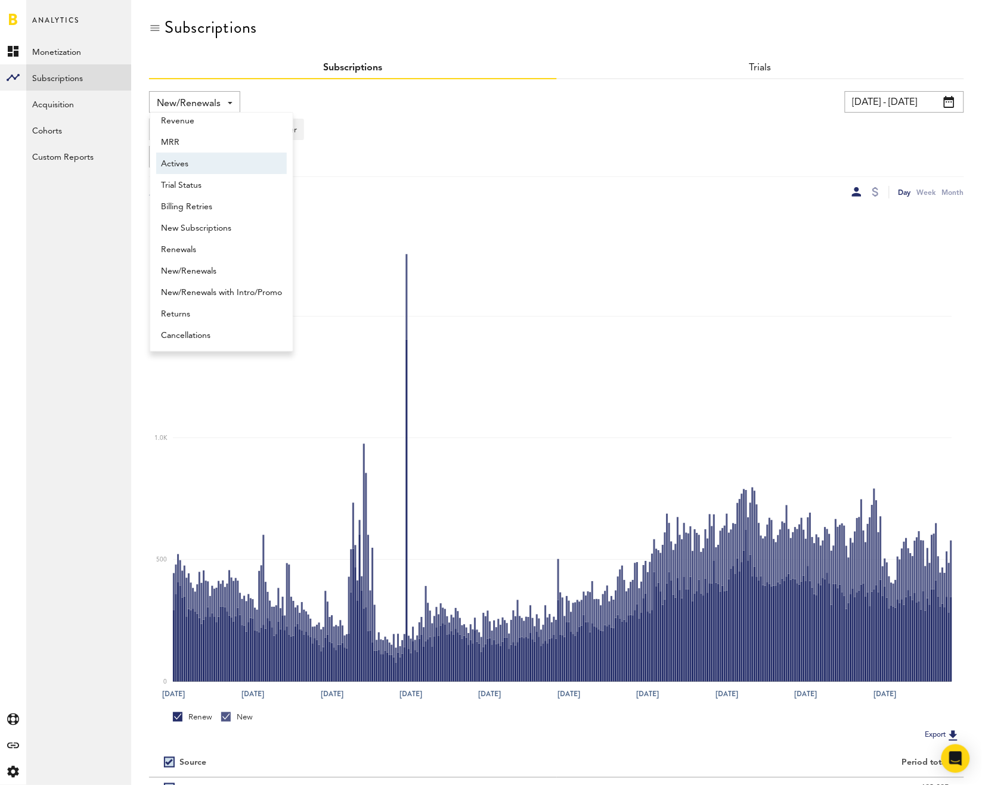
click at [184, 156] on span "Actives" at bounding box center [221, 164] width 121 height 20
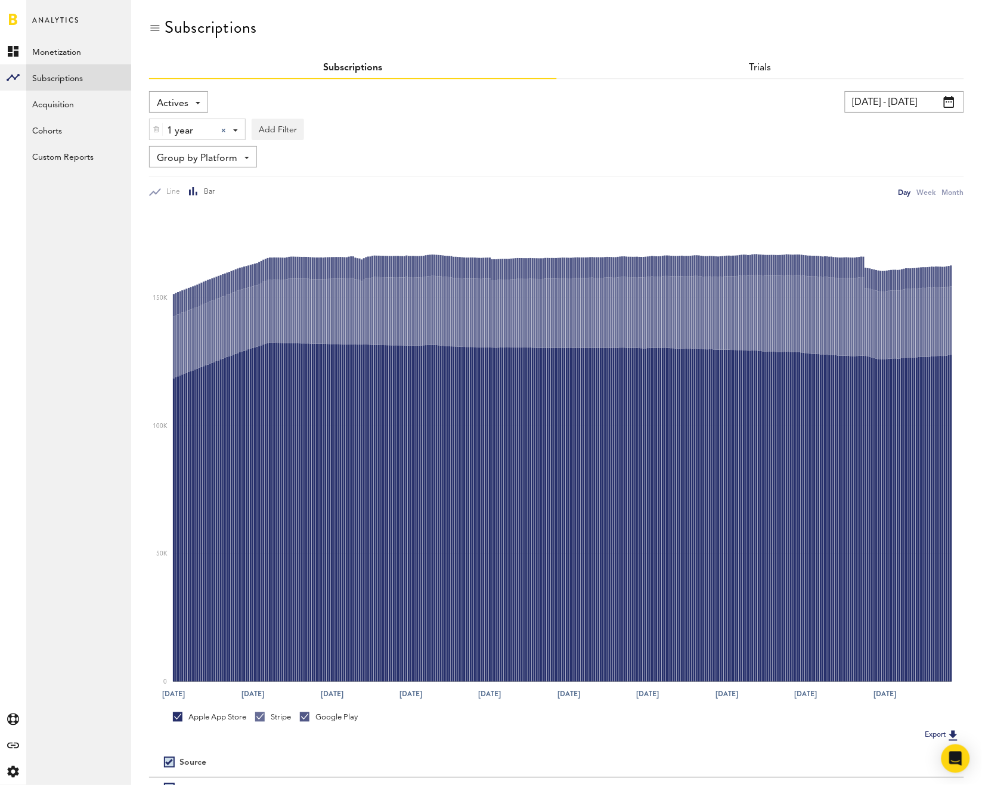
click at [152, 135] on div at bounding box center [156, 129] width 13 height 20
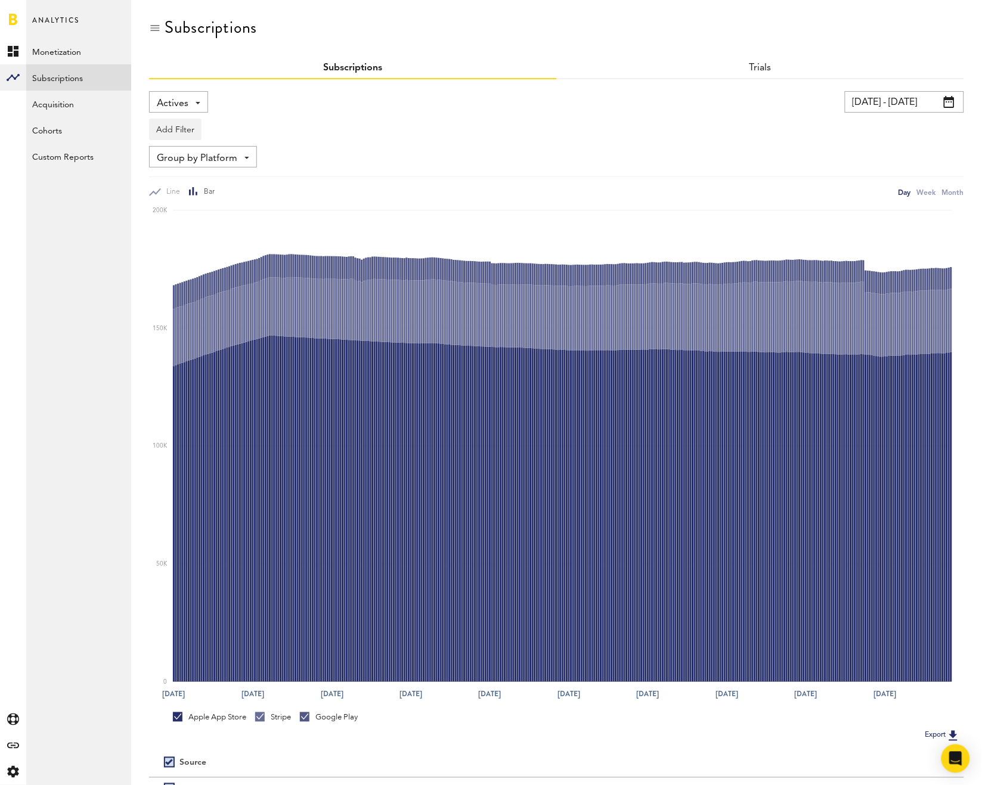
click at [193, 94] on div "Actives Revenue MRR Actives Trial Status Billing Retries New Subscriptions Rene…" at bounding box center [178, 101] width 59 height 21
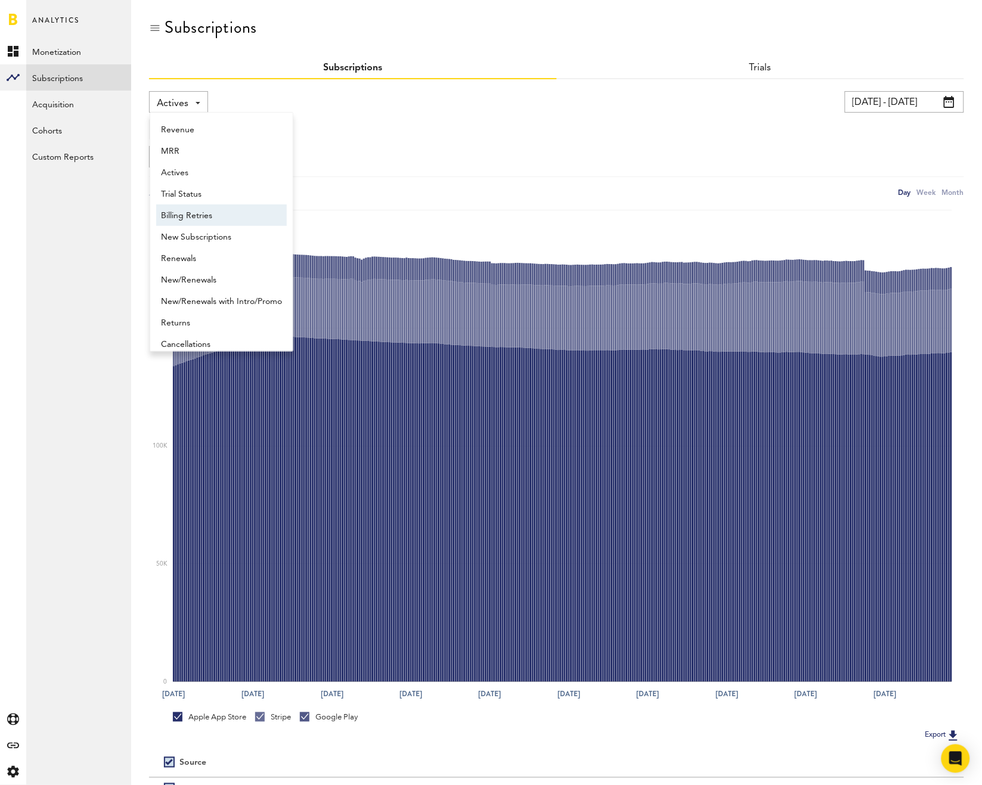
click at [293, 86] on div "Actives Revenue MRR Actives Trial Status Billing Retries New Subscriptions Rene…" at bounding box center [556, 461] width 815 height 764
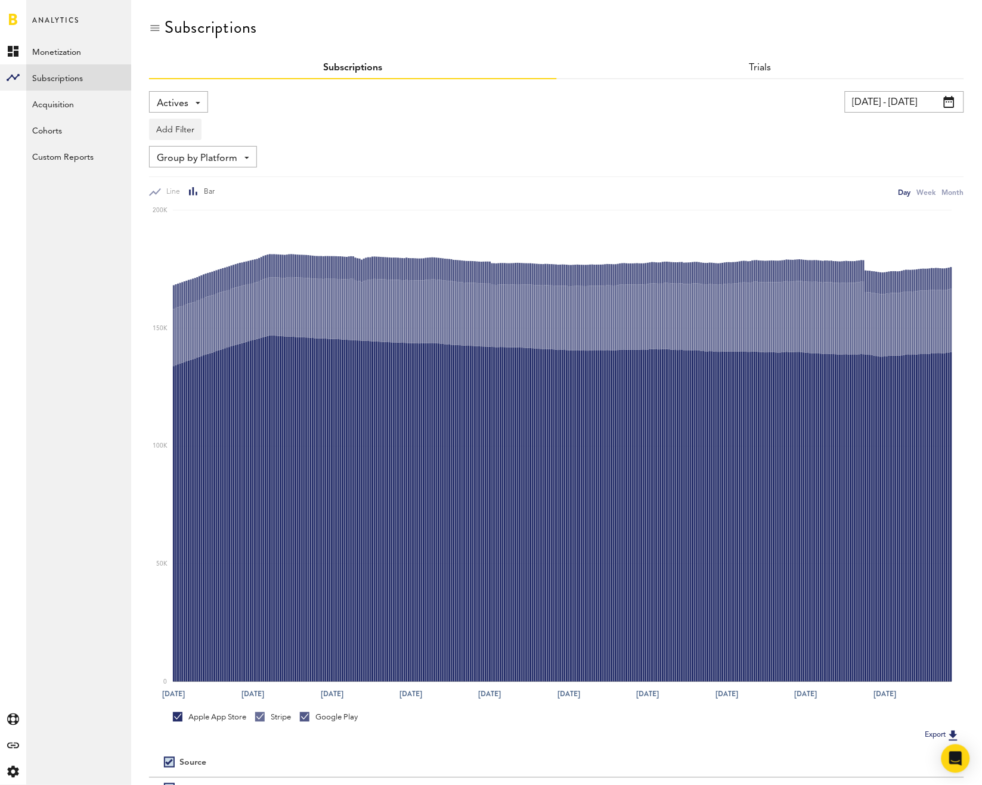
click at [199, 92] on div "Actives Revenue MRR Actives Trial Status Billing Retries New Subscriptions Rene…" at bounding box center [178, 101] width 59 height 21
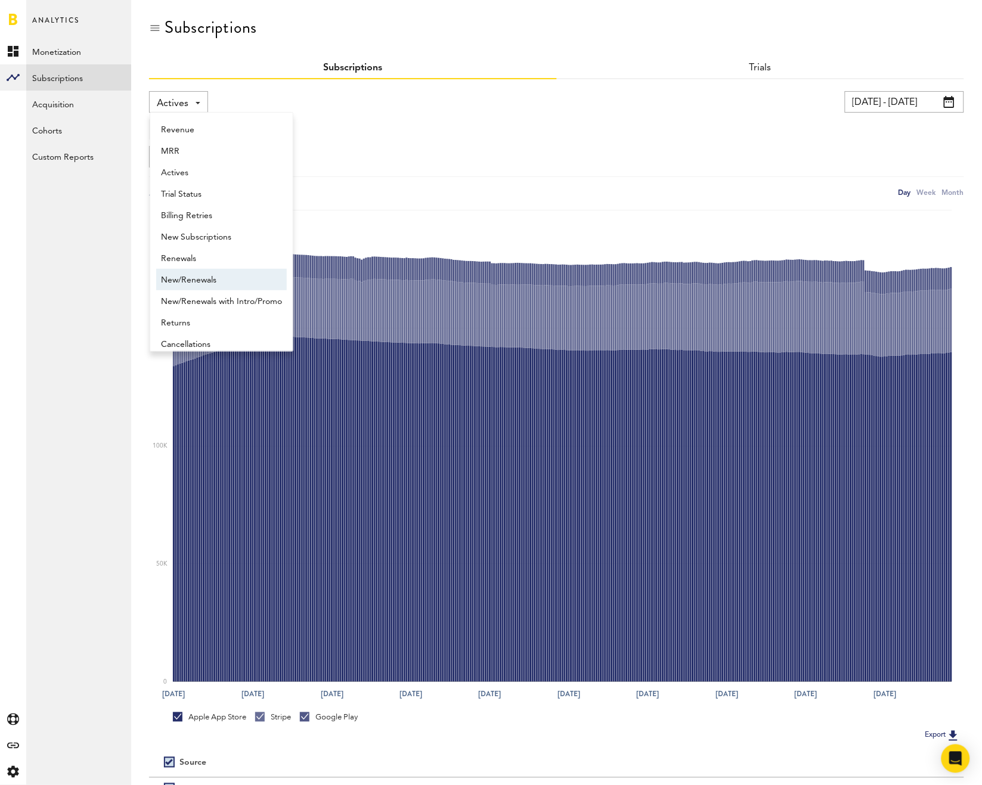
click at [210, 269] on link "New/Renewals" at bounding box center [221, 279] width 131 height 21
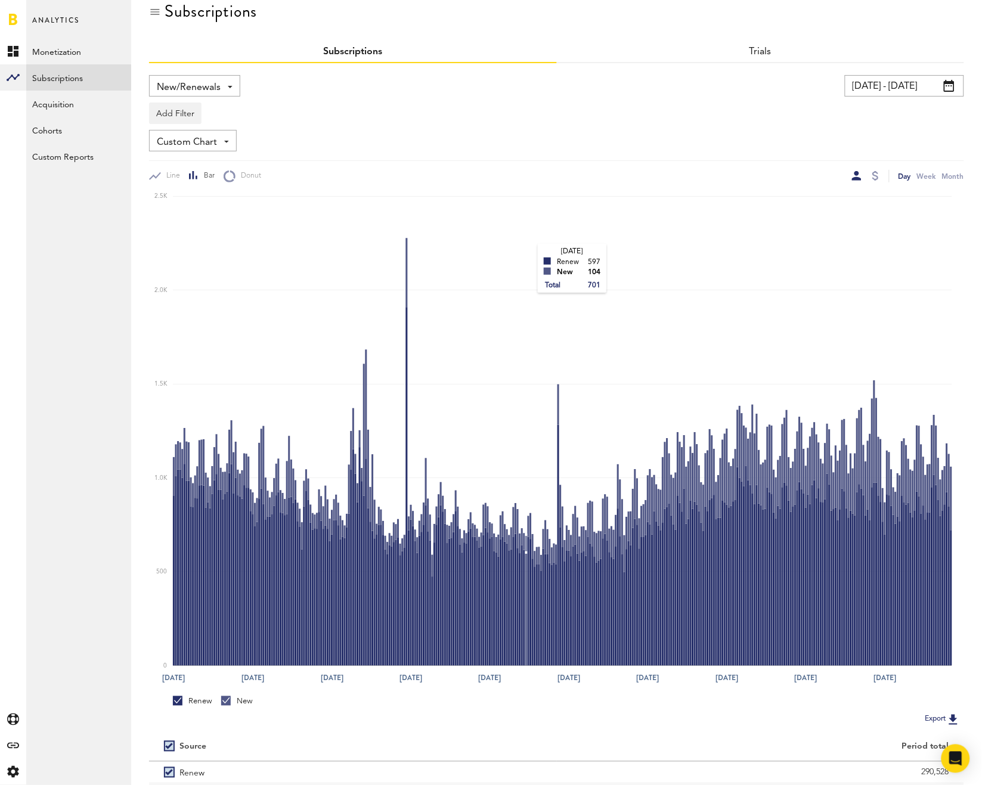
scroll to position [100, 0]
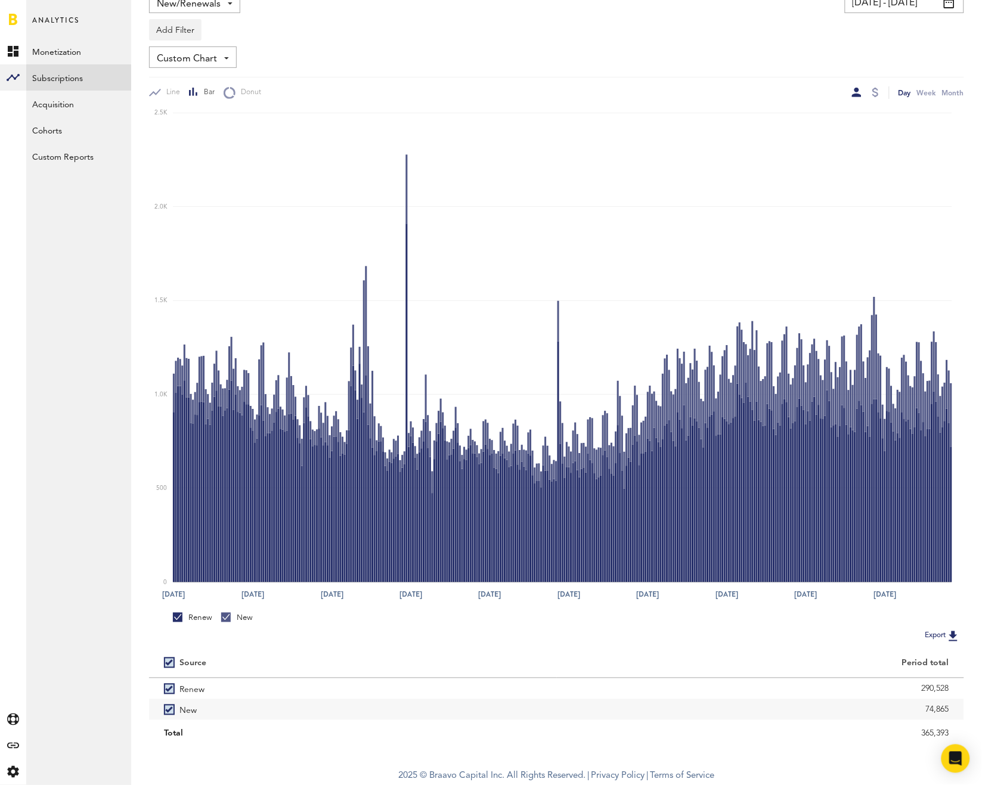
drag, startPoint x: 895, startPoint y: 735, endPoint x: 961, endPoint y: 738, distance: 65.6
click at [961, 738] on div "365,393" at bounding box center [761, 733] width 408 height 21
copy div "365,393"
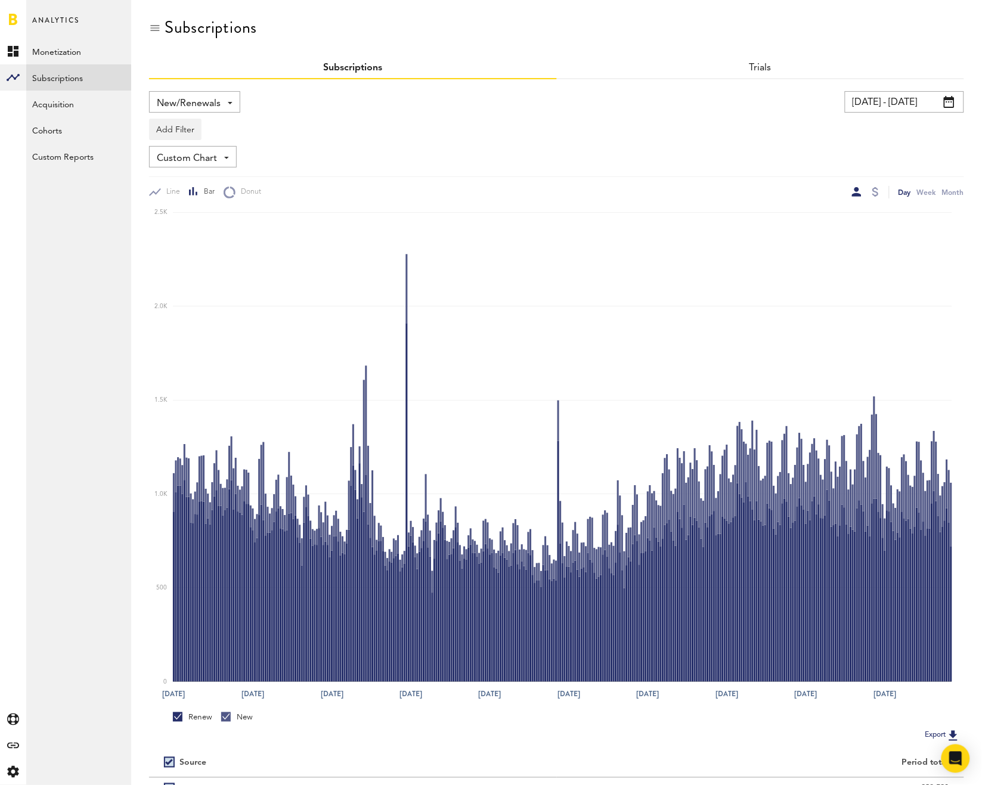
click at [172, 97] on span "New/Renewals" at bounding box center [189, 104] width 64 height 20
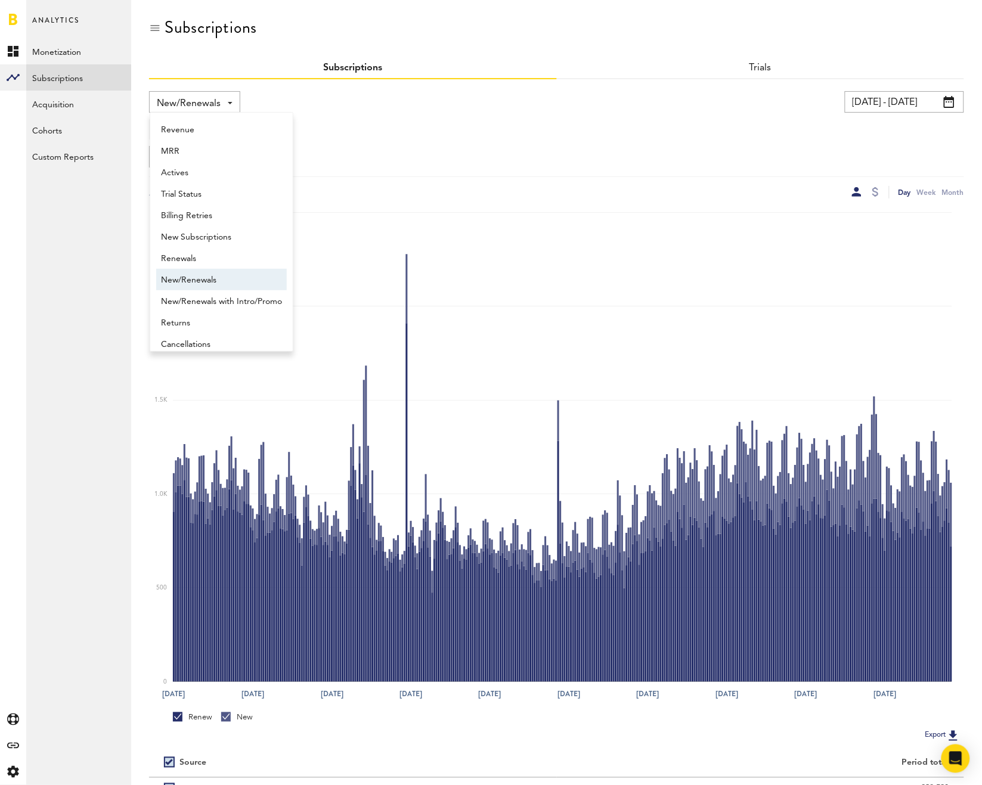
scroll to position [9, 0]
click at [582, 108] on div "[DATE] - [DATE] Last 30 days Last 90 days Last 180 days Last 2 years previous […" at bounding box center [752, 101] width 421 height 21
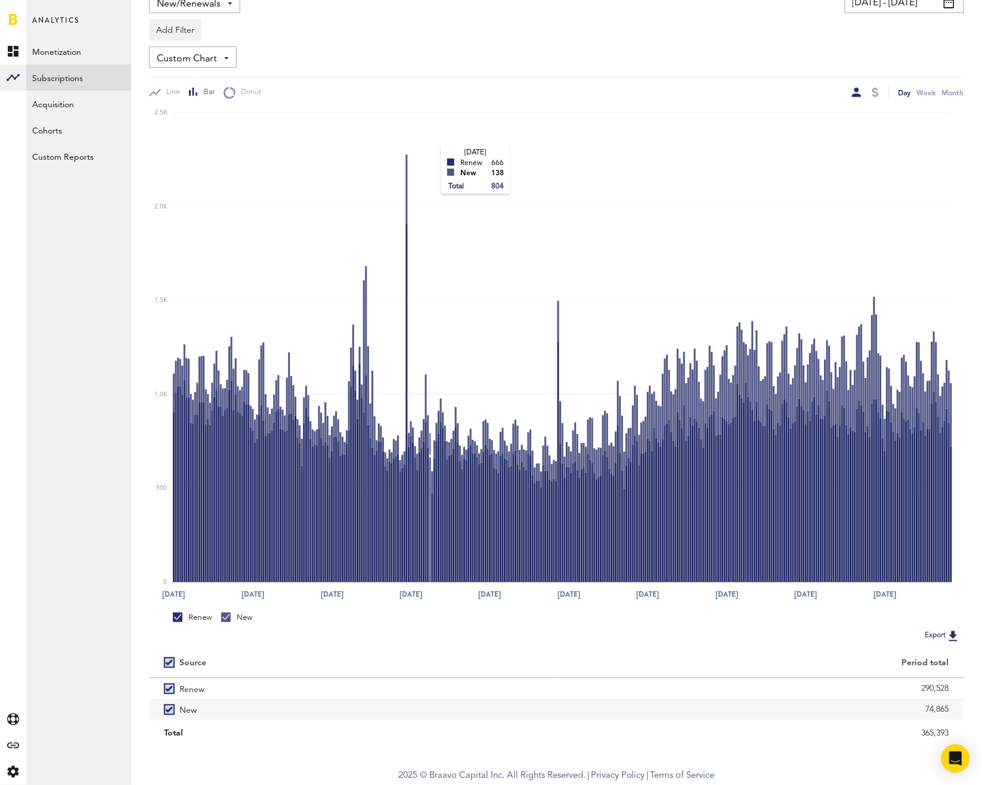
scroll to position [0, 0]
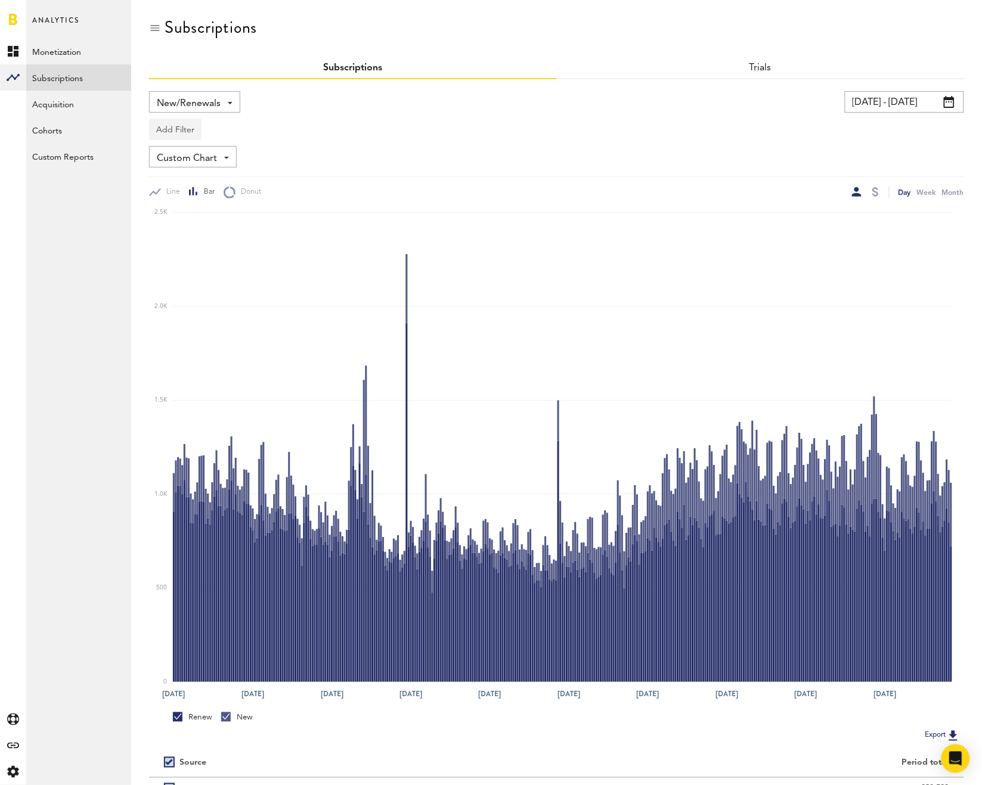
click at [197, 129] on button "Add Filter" at bounding box center [175, 129] width 52 height 21
click at [198, 229] on li "Subscription durations" at bounding box center [204, 224] width 97 height 21
click at [194, 132] on div "Subscription durations" at bounding box center [220, 131] width 106 height 20
click at [192, 159] on span "1 week" at bounding box center [206, 158] width 91 height 20
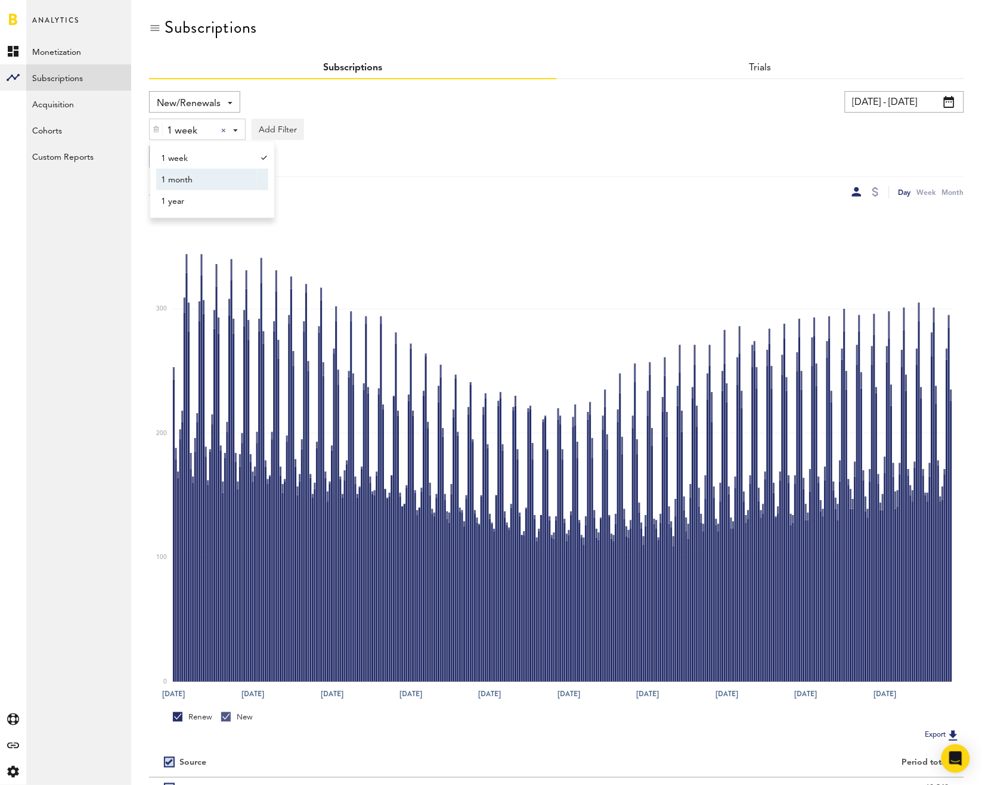
click at [204, 173] on span "1 month" at bounding box center [206, 180] width 91 height 20
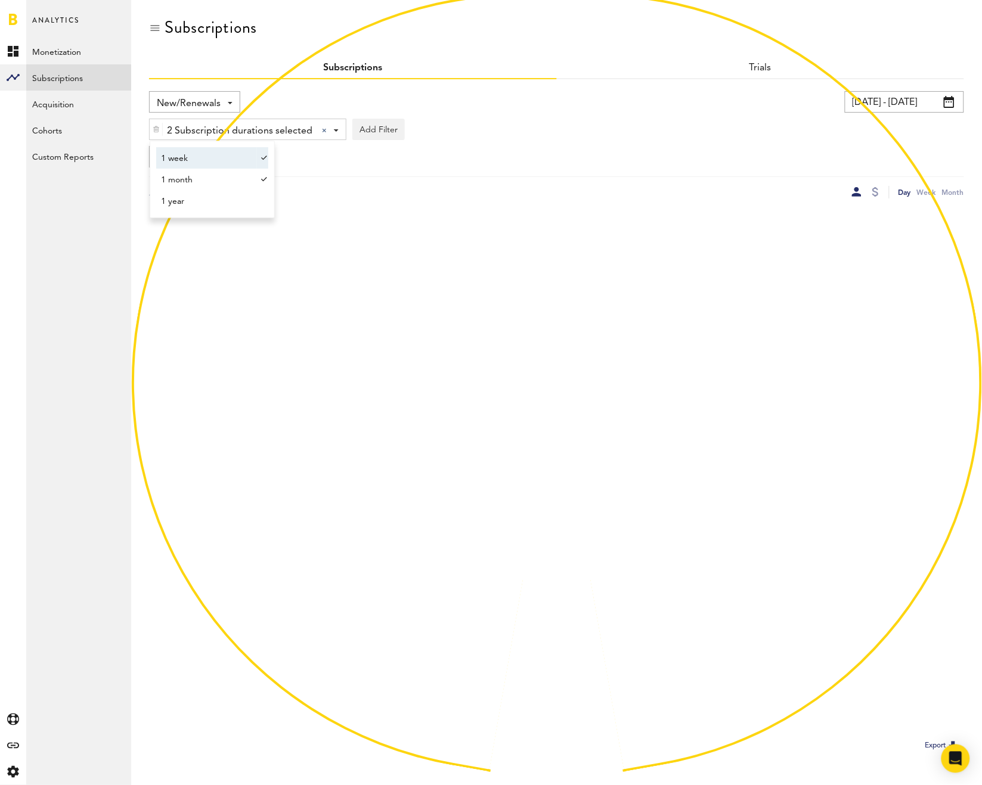
drag, startPoint x: 190, startPoint y: 156, endPoint x: 460, endPoint y: 164, distance: 269.5
click at [190, 156] on span "1 week" at bounding box center [206, 158] width 91 height 20
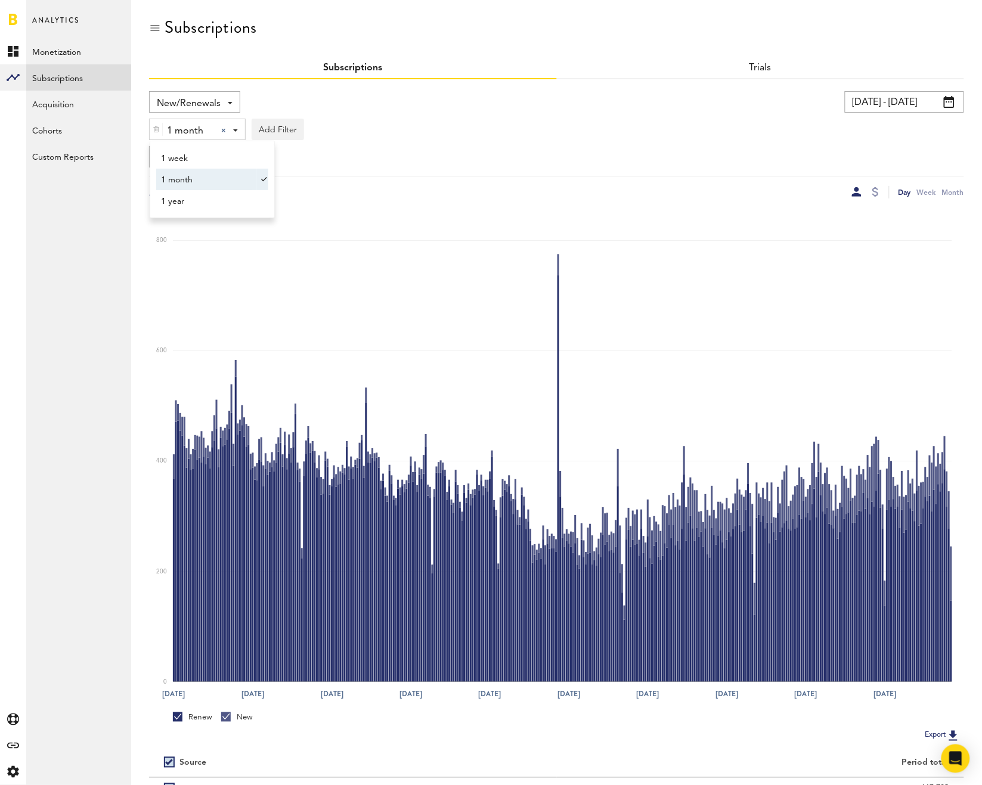
click at [195, 183] on span "1 month" at bounding box center [206, 180] width 91 height 20
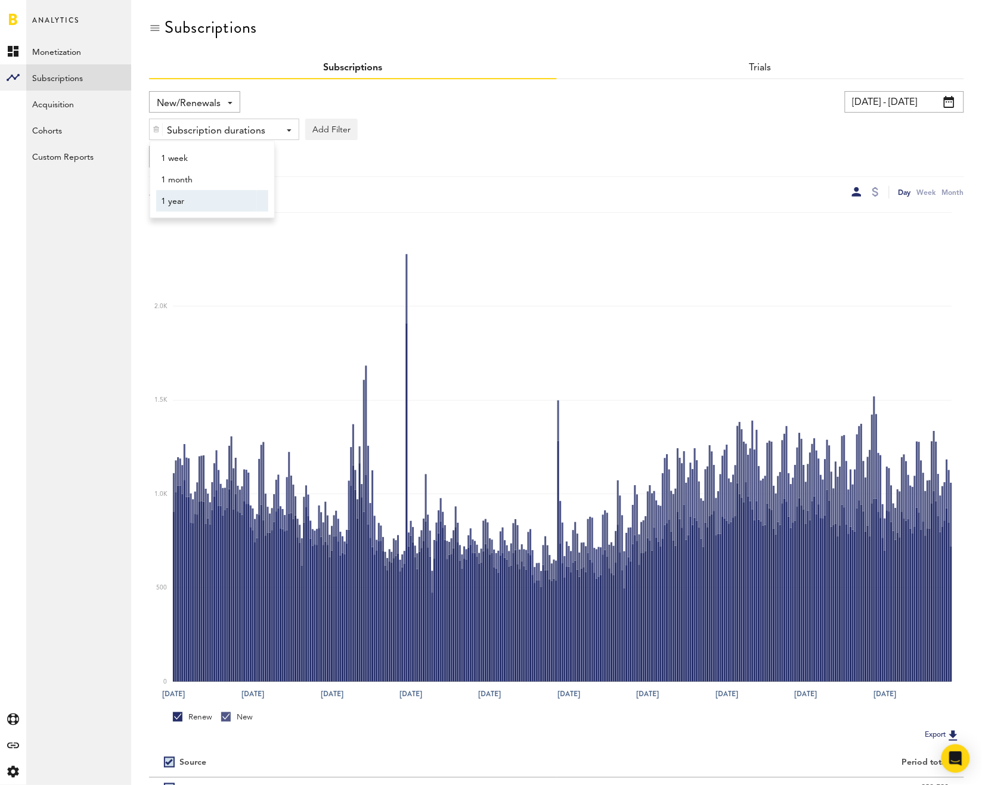
click at [204, 197] on span "1 year" at bounding box center [206, 201] width 91 height 20
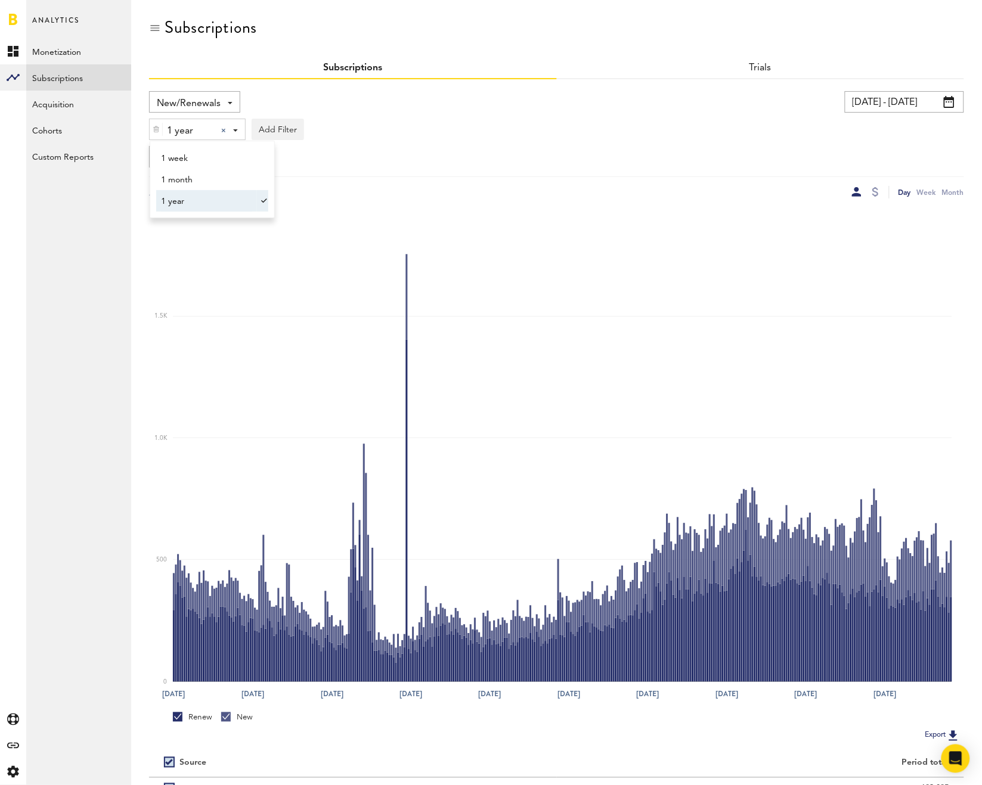
click at [172, 198] on span "1 year" at bounding box center [206, 201] width 91 height 20
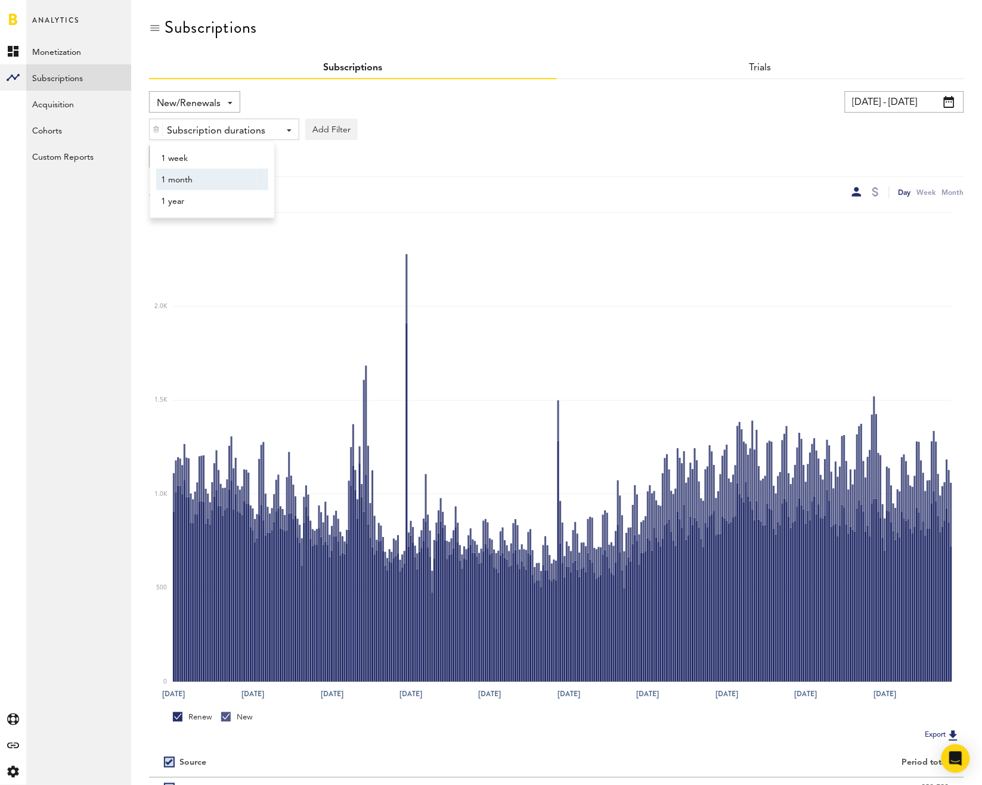
click at [153, 129] on img at bounding box center [156, 129] width 7 height 8
click at [331, 111] on div "New/Renewals Revenue MRR Actives Trial Status Billing Retries New Subscriptions…" at bounding box center [345, 101] width 393 height 21
click at [14, 767] on icon at bounding box center [12, 772] width 11 height 12
click at [90, 72] on div "Log Out" at bounding box center [78, 74] width 105 height 21
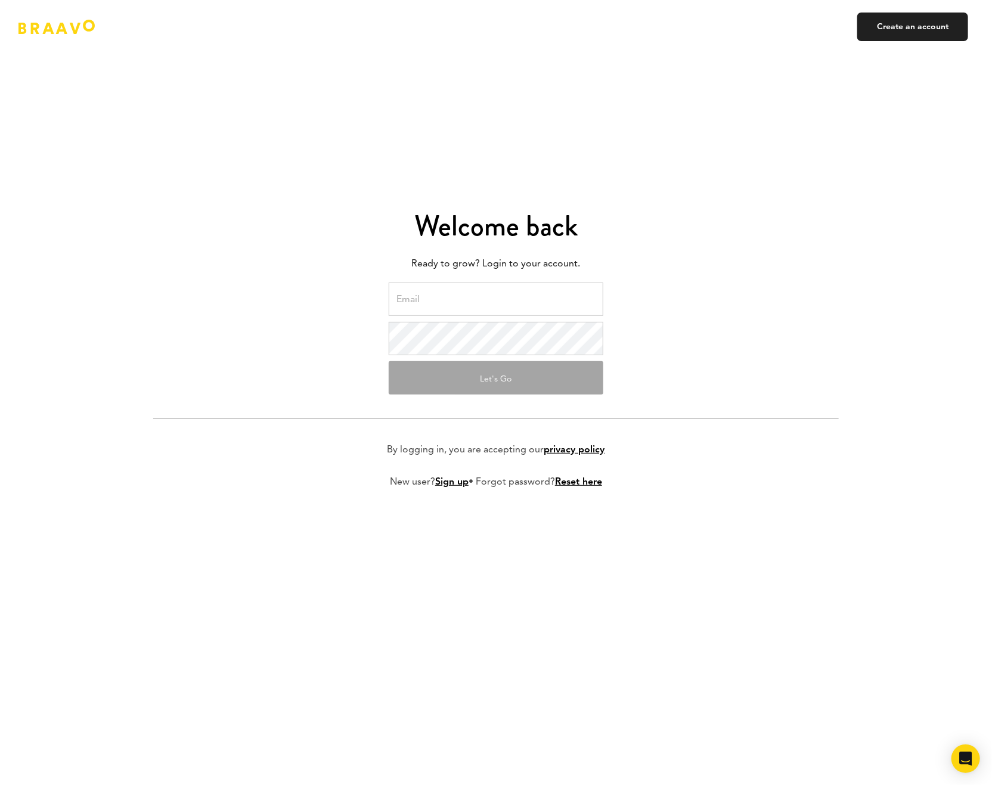
click at [538, 302] on input "email" at bounding box center [496, 299] width 215 height 33
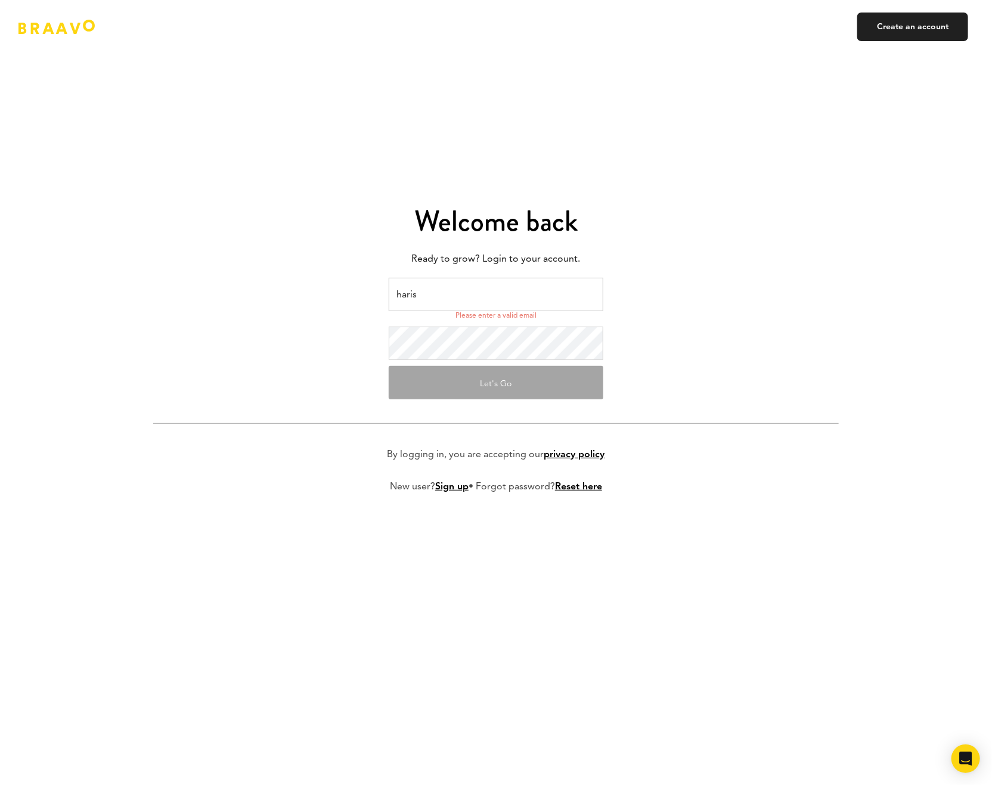
type input "[EMAIL_ADDRESS][DOMAIN_NAME]"
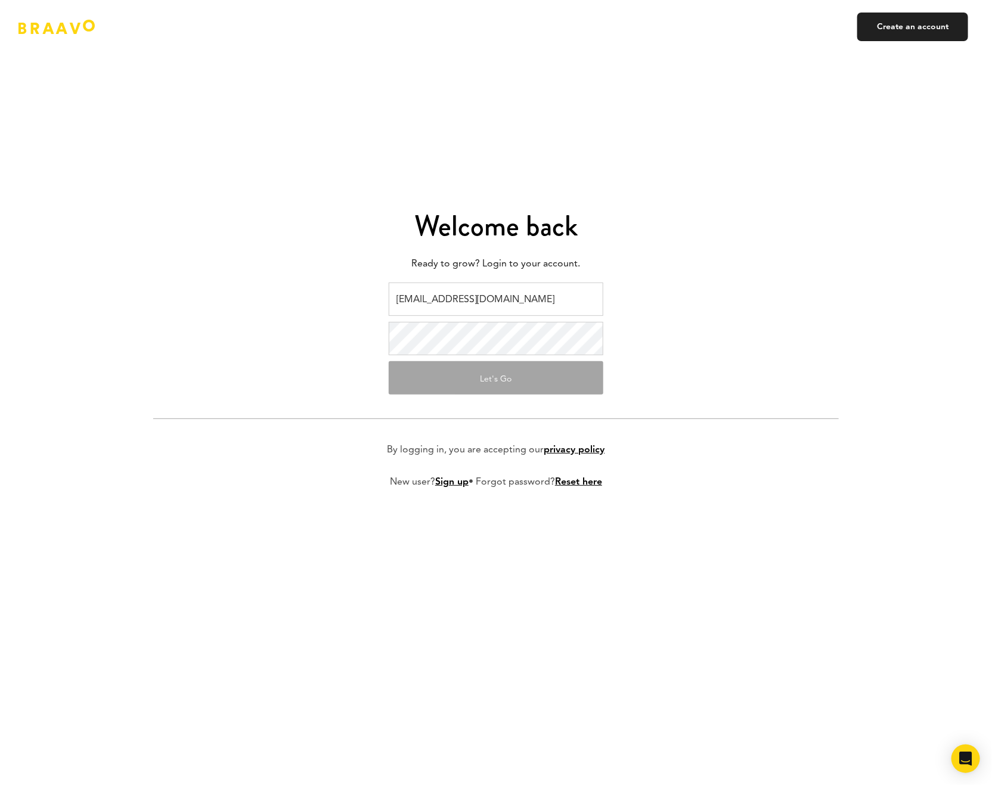
click at [731, 317] on form "[EMAIL_ADDRESS][DOMAIN_NAME] Let's Go By logging in, you are accepting our priv…" at bounding box center [495, 395] width 685 height 225
click at [551, 375] on button "Let's Go" at bounding box center [496, 377] width 215 height 33
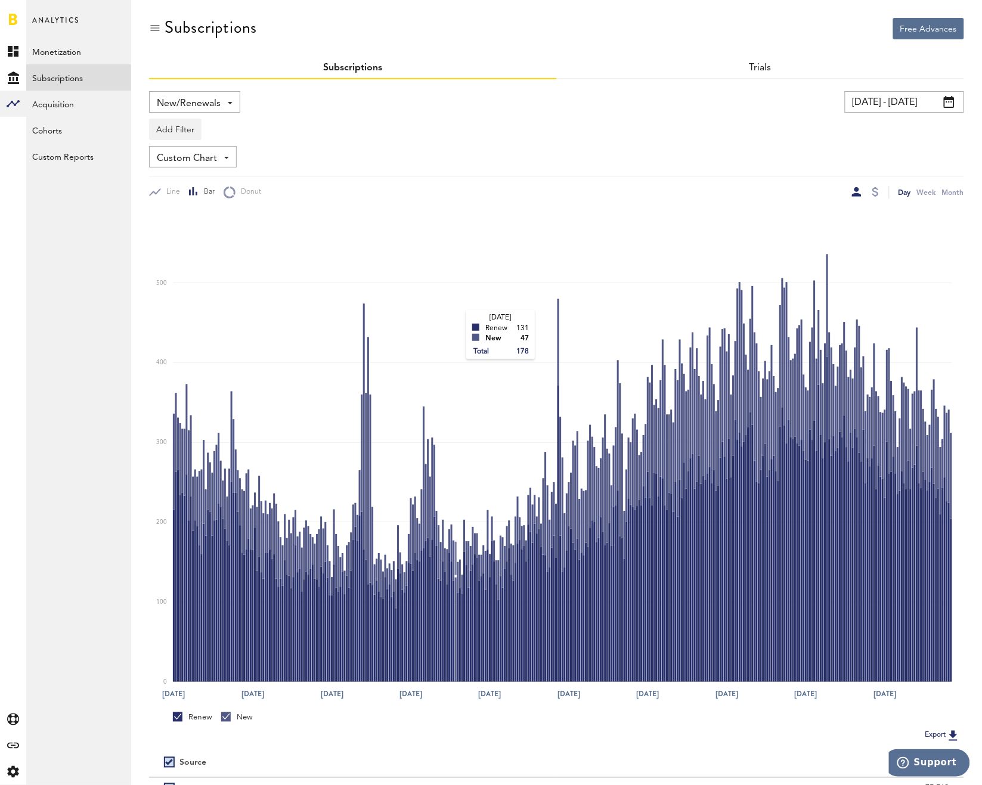
scroll to position [100, 0]
